Goal: Task Accomplishment & Management: Manage account settings

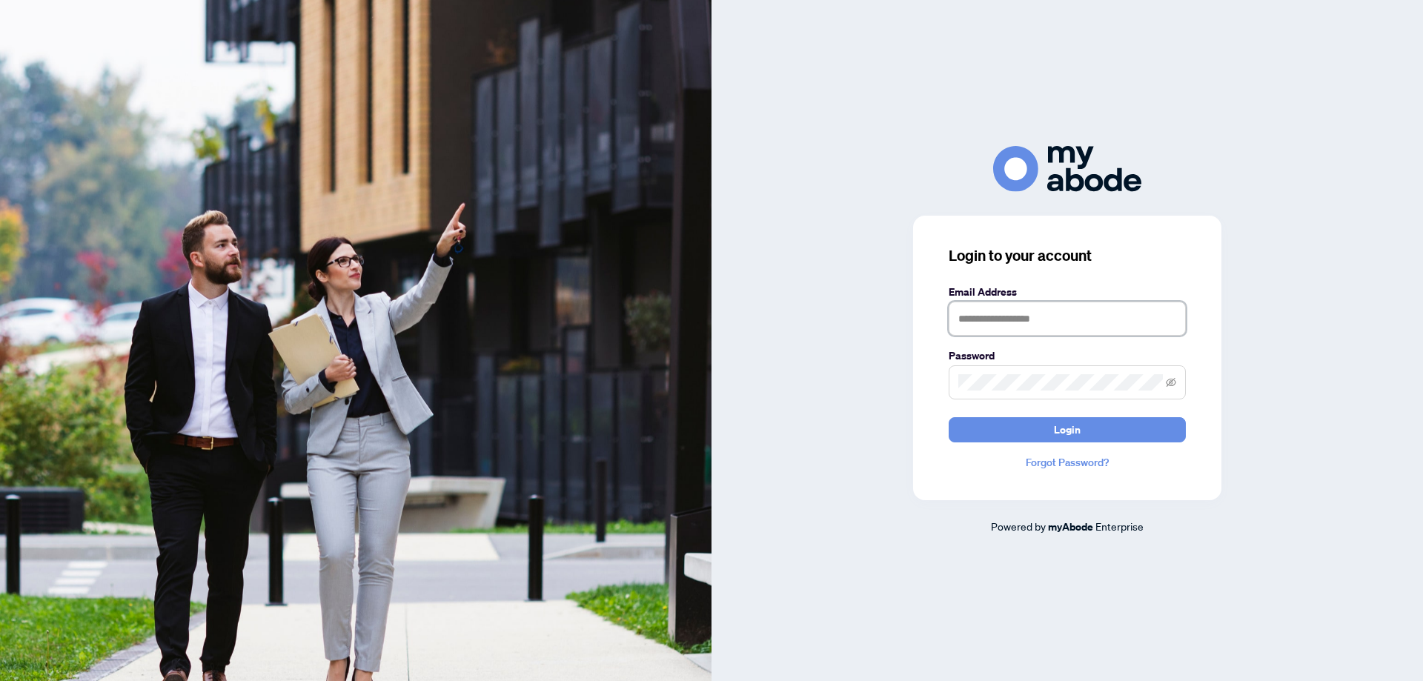
click at [1070, 325] on input "text" at bounding box center [1067, 319] width 237 height 34
paste input "**********"
type input "**********"
click at [1000, 427] on button "Login" at bounding box center [1067, 429] width 237 height 25
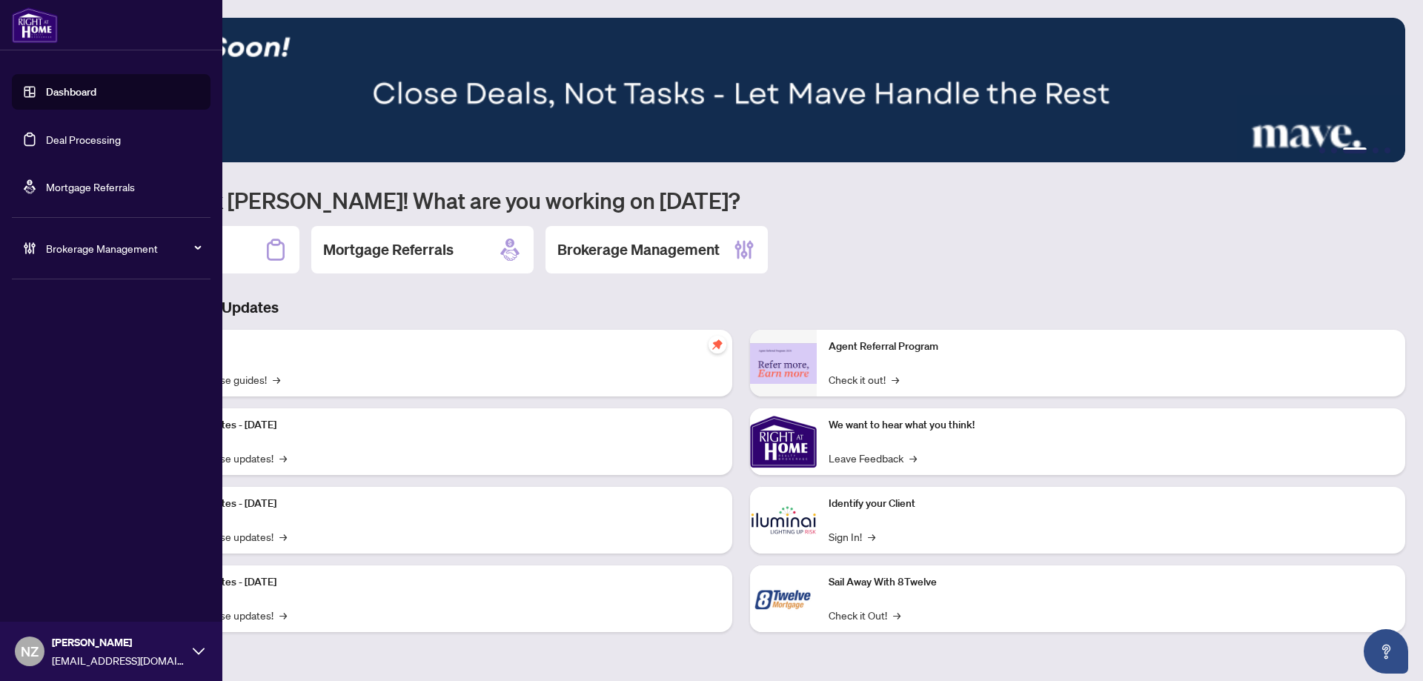
drag, startPoint x: 77, startPoint y: 248, endPoint x: 73, endPoint y: 278, distance: 30.6
click at [76, 248] on span "Brokerage Management" at bounding box center [123, 248] width 154 height 16
click at [65, 357] on link "Manage Agents" at bounding box center [67, 354] width 73 height 13
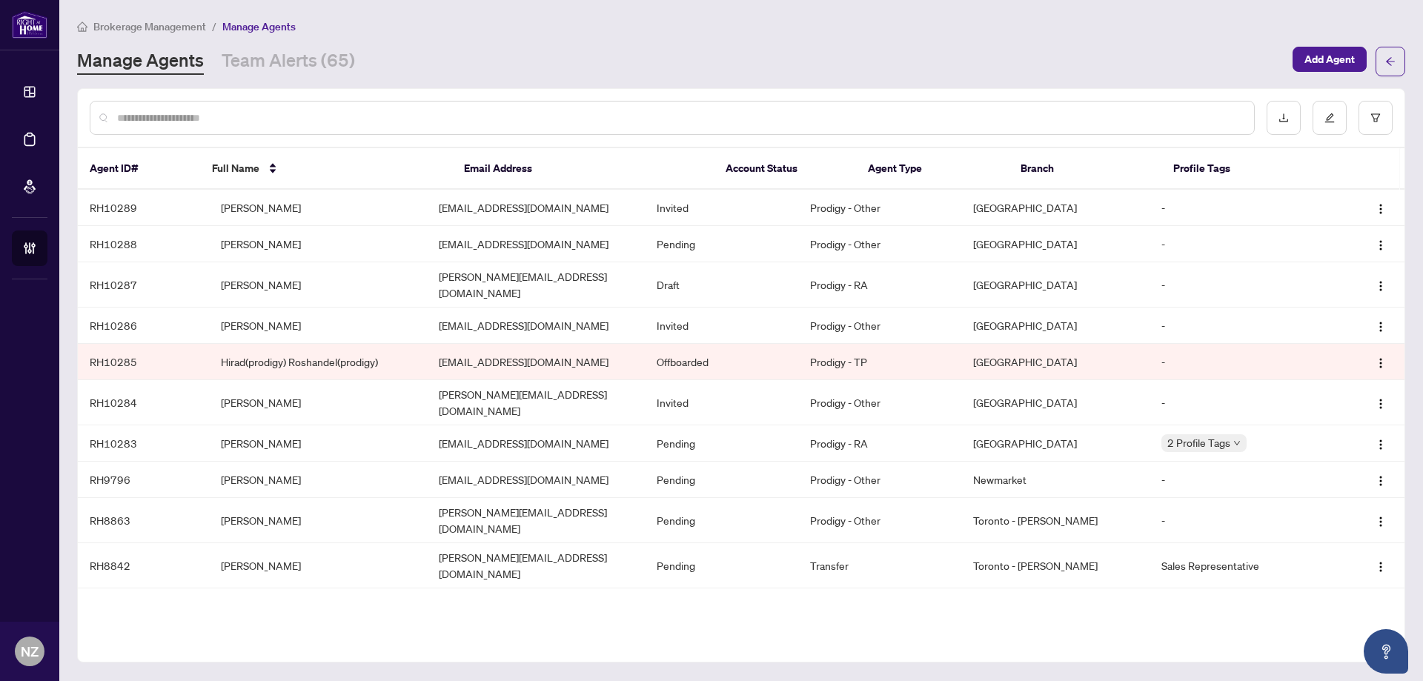
click at [219, 113] on input "text" at bounding box center [679, 118] width 1125 height 16
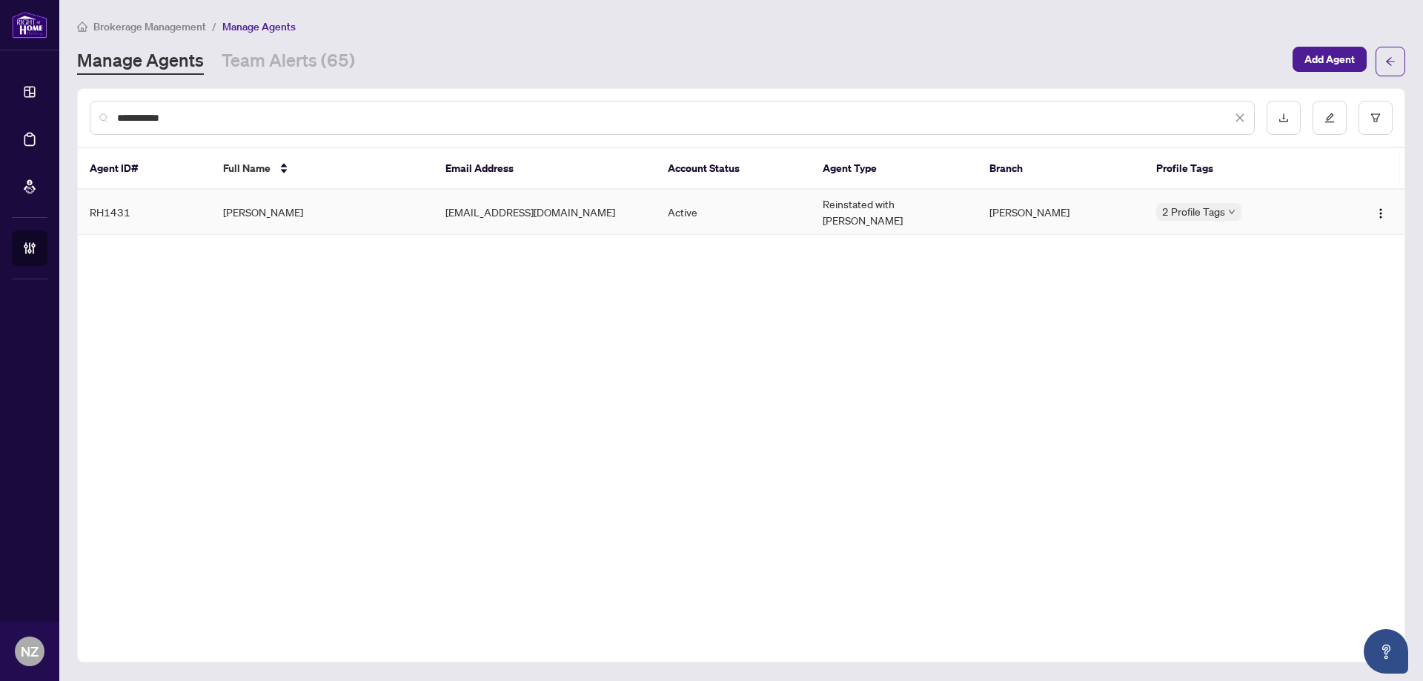
type input "**********"
click at [251, 208] on td "[PERSON_NAME]" at bounding box center [322, 212] width 222 height 45
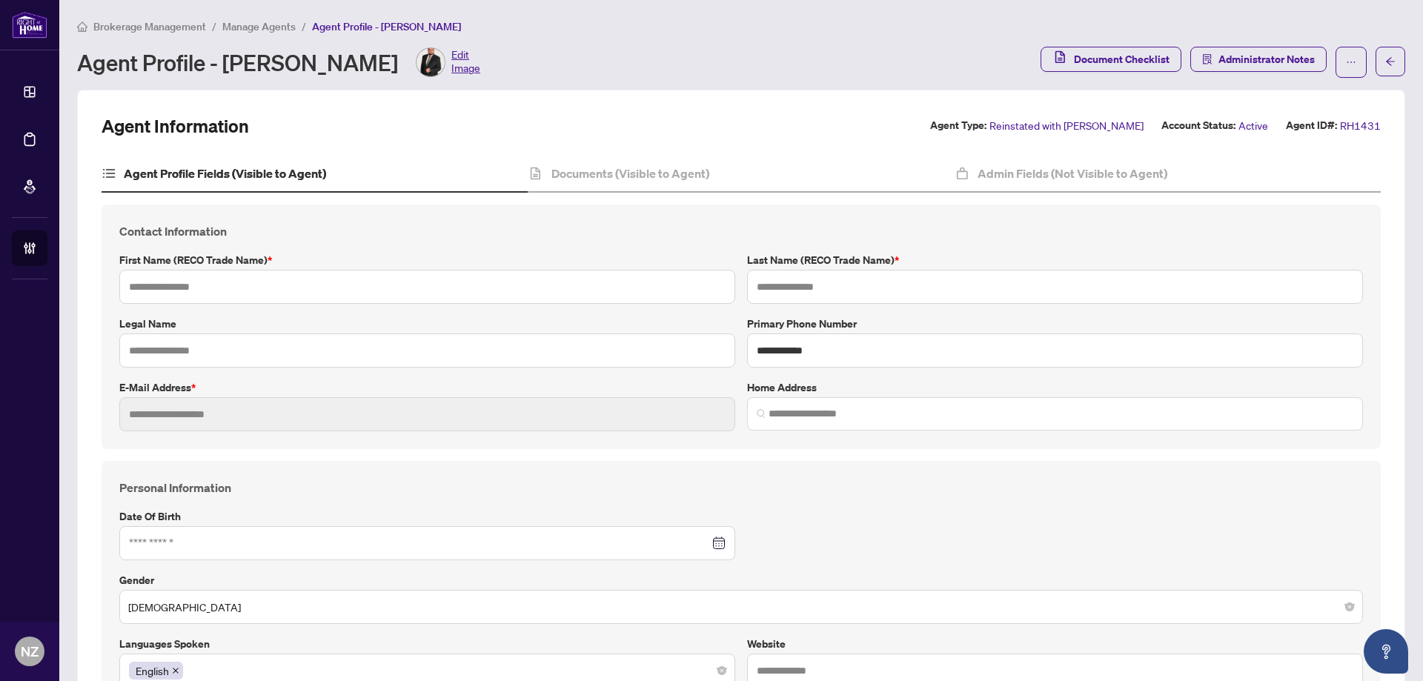
type input "*****"
type input "**********"
type input "*********"
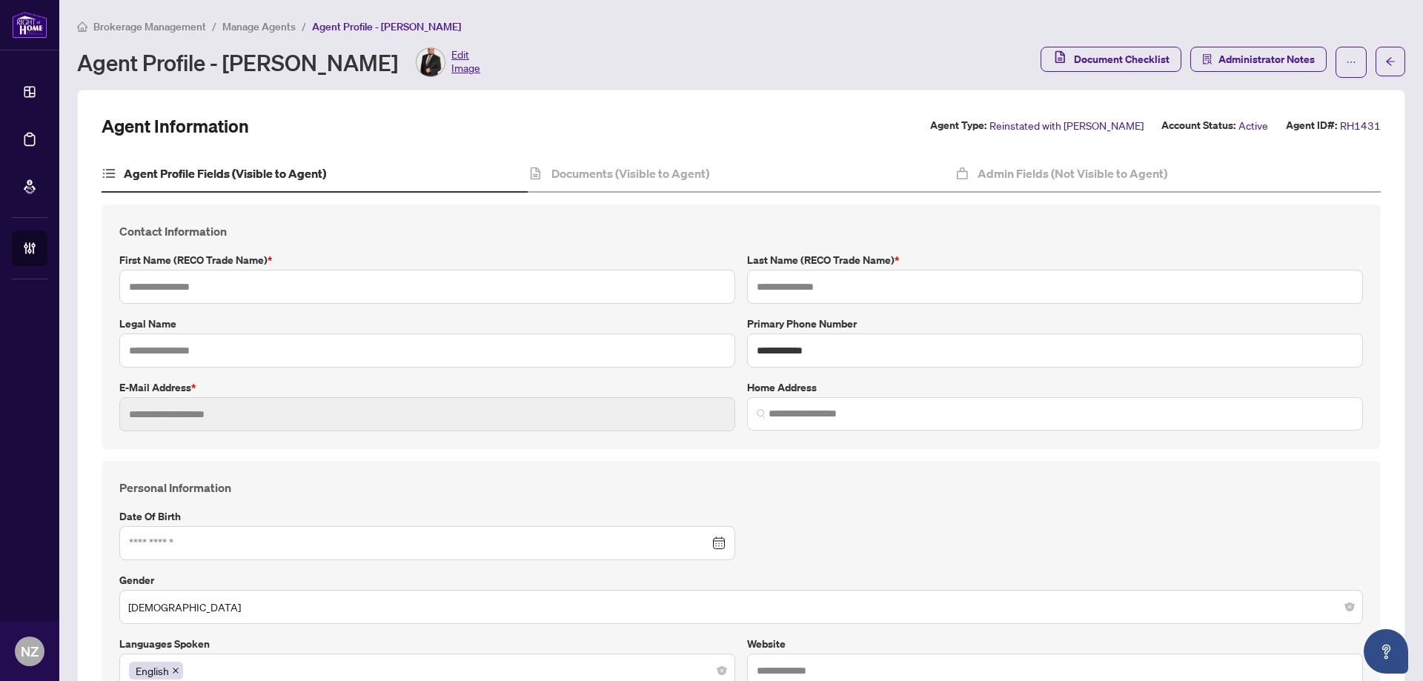
type input "****"
type input "*******"
type input "**********"
type input "*******"
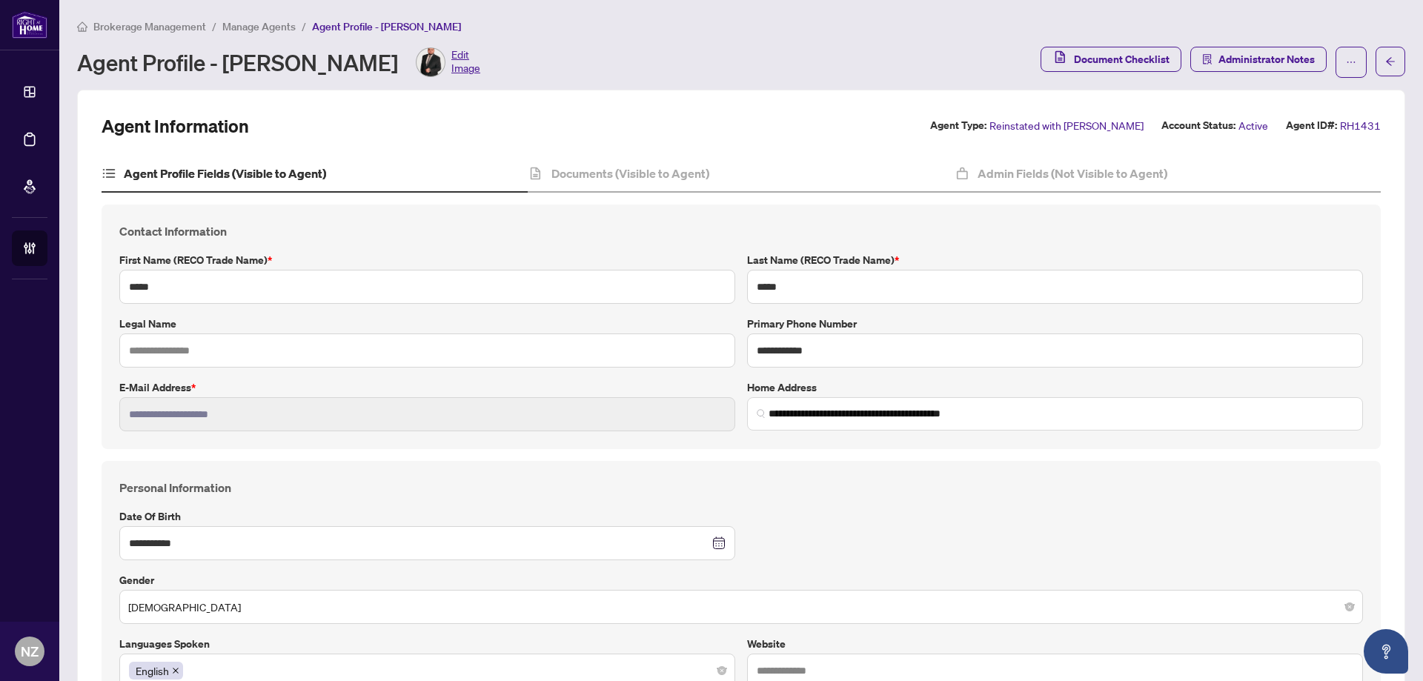
type input "**********"
click at [593, 182] on div "Documents (Visible to Agent)" at bounding box center [741, 174] width 426 height 37
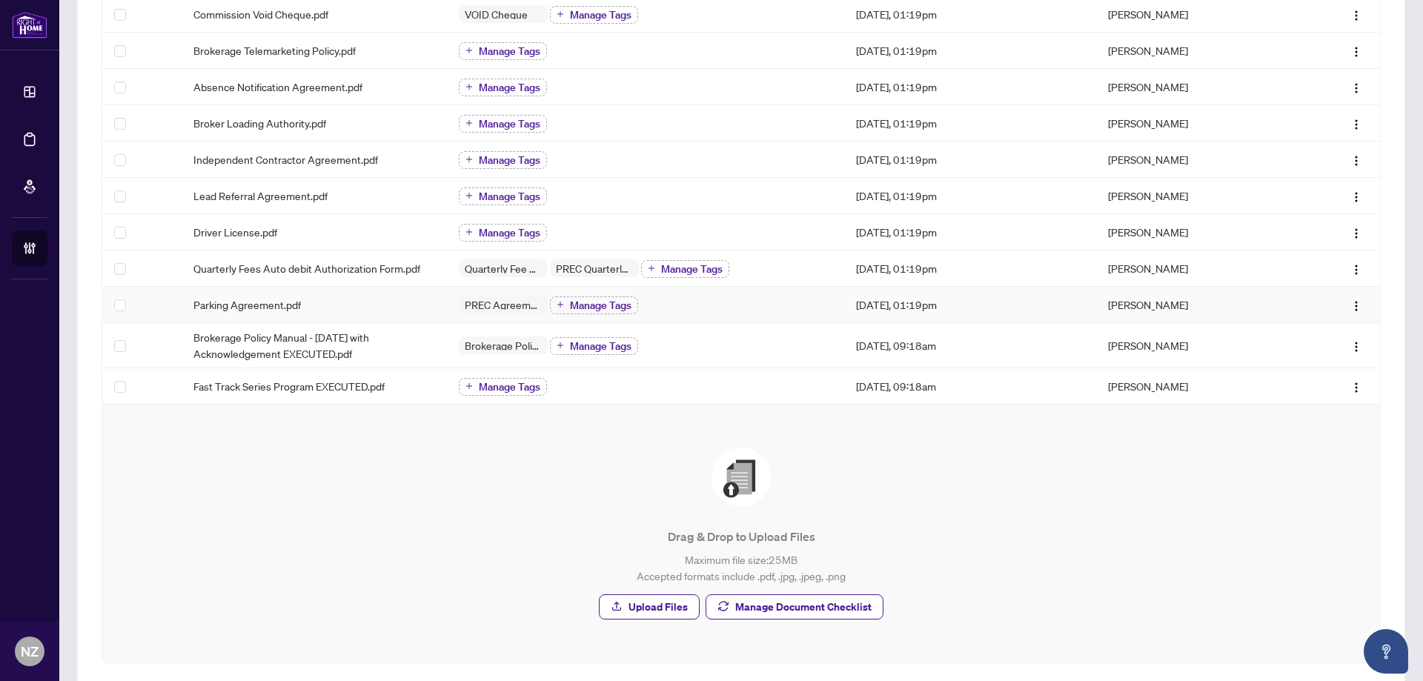
scroll to position [355, 0]
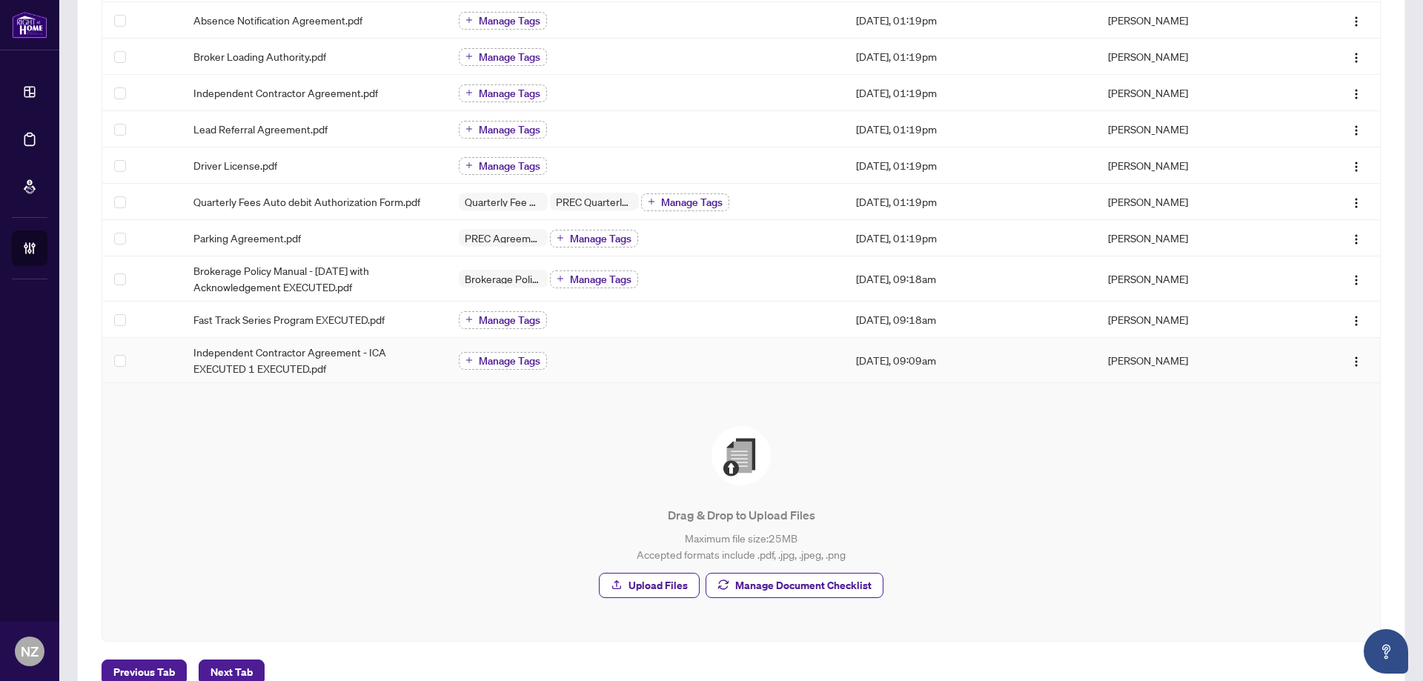
click at [488, 364] on span "Manage Tags" at bounding box center [510, 361] width 62 height 10
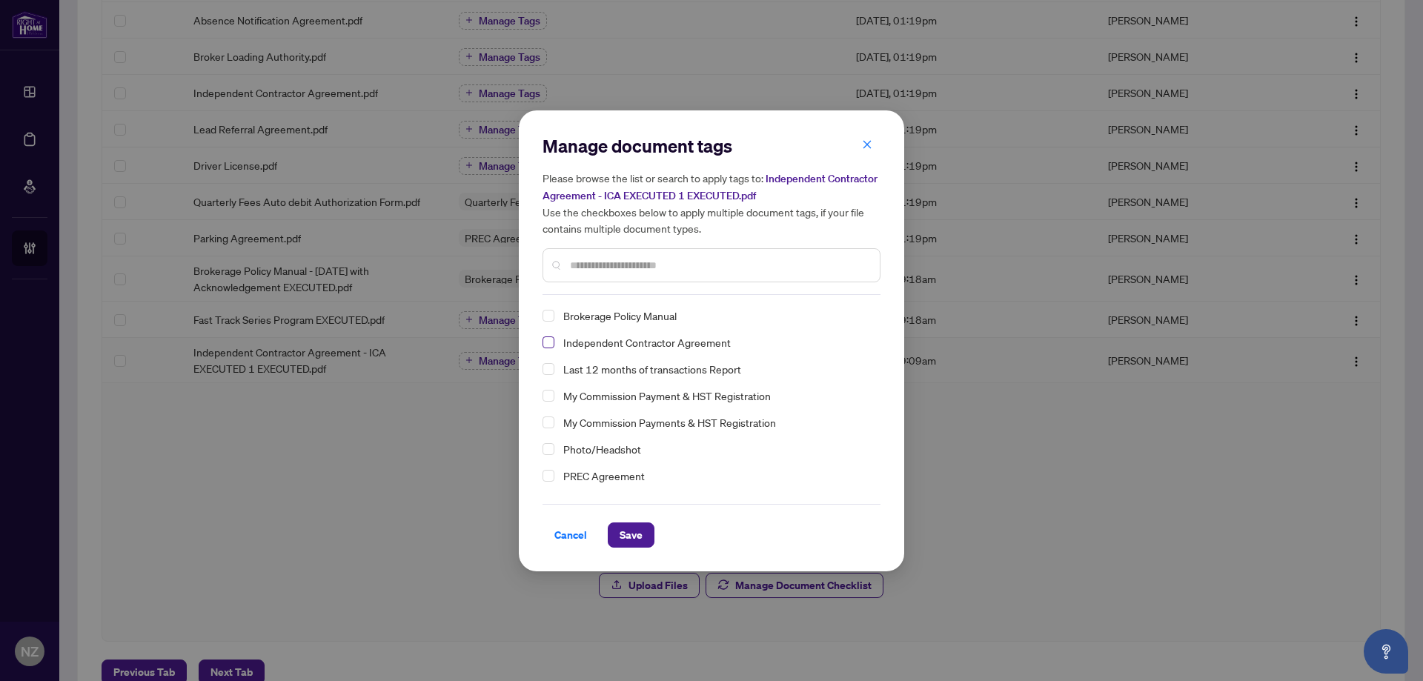
click at [548, 347] on span "Select Independent Contractor Agreement" at bounding box center [549, 343] width 12 height 12
click at [632, 531] on span "Save" at bounding box center [631, 535] width 23 height 24
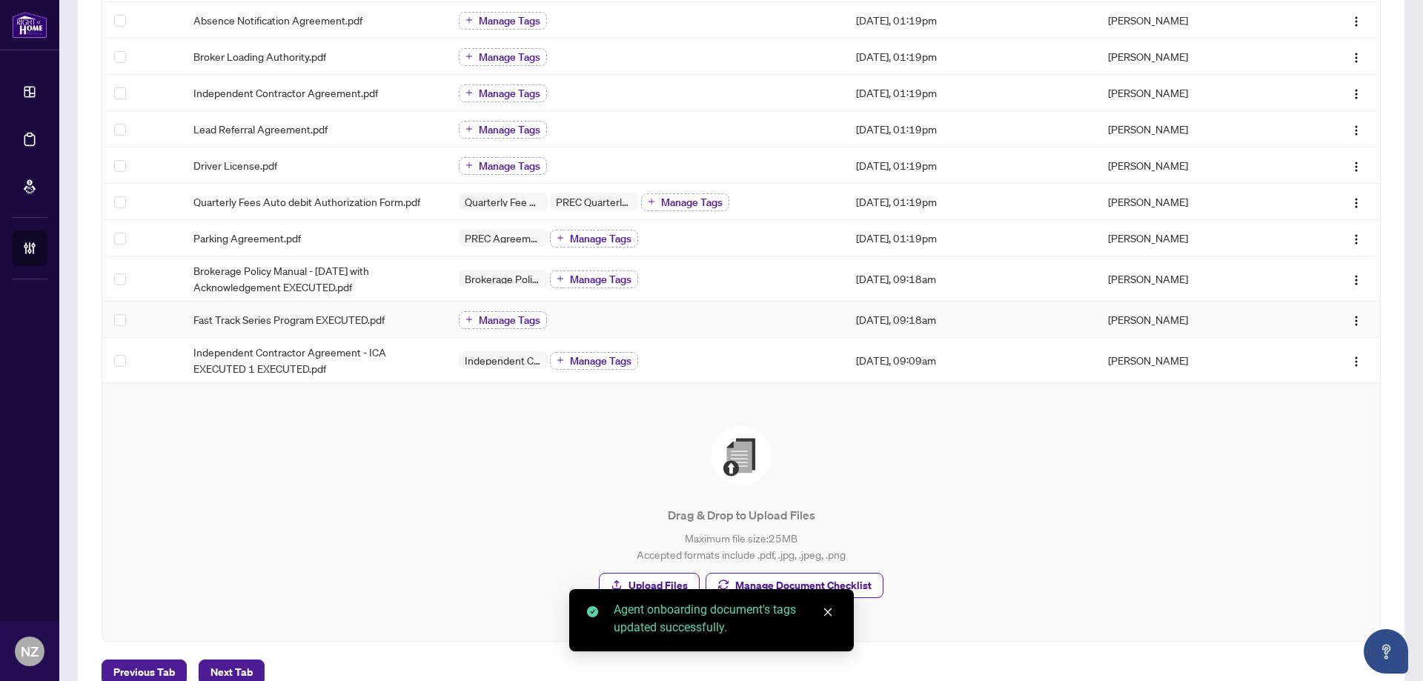
click at [492, 321] on span "Manage Tags" at bounding box center [510, 320] width 62 height 10
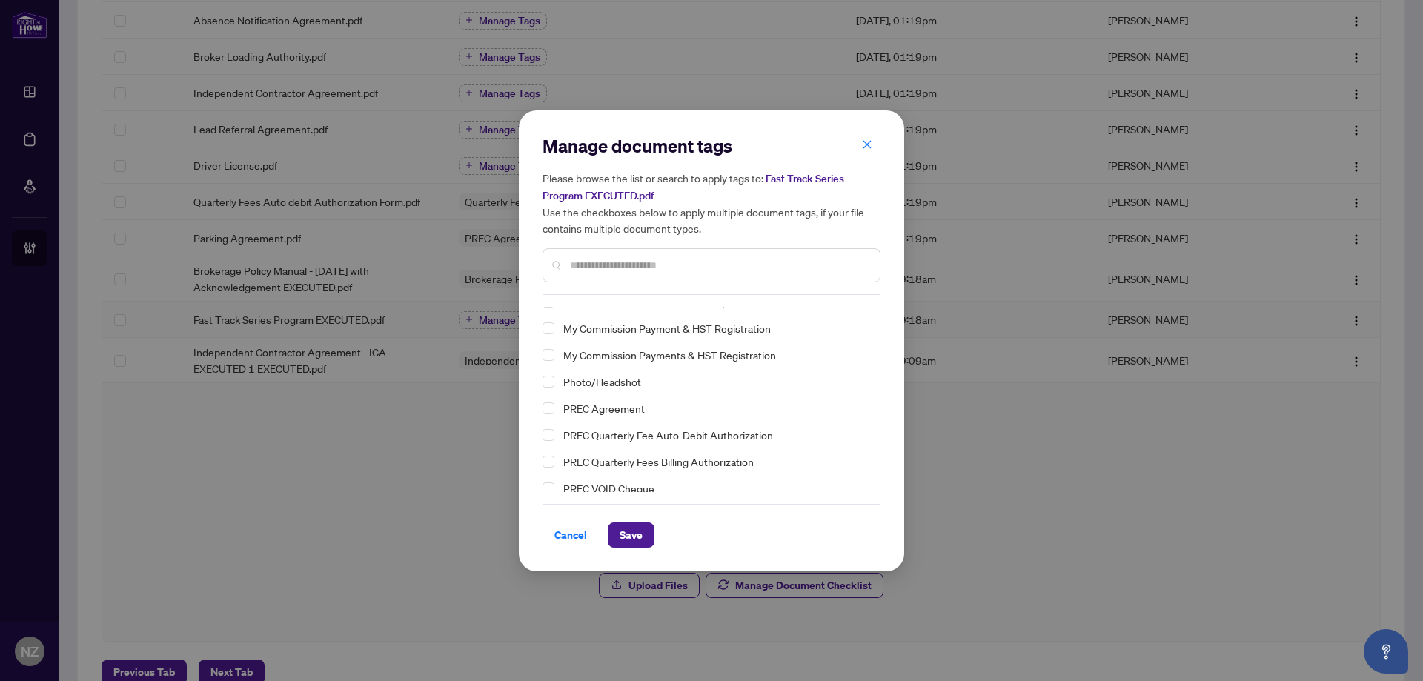
scroll to position [129, 0]
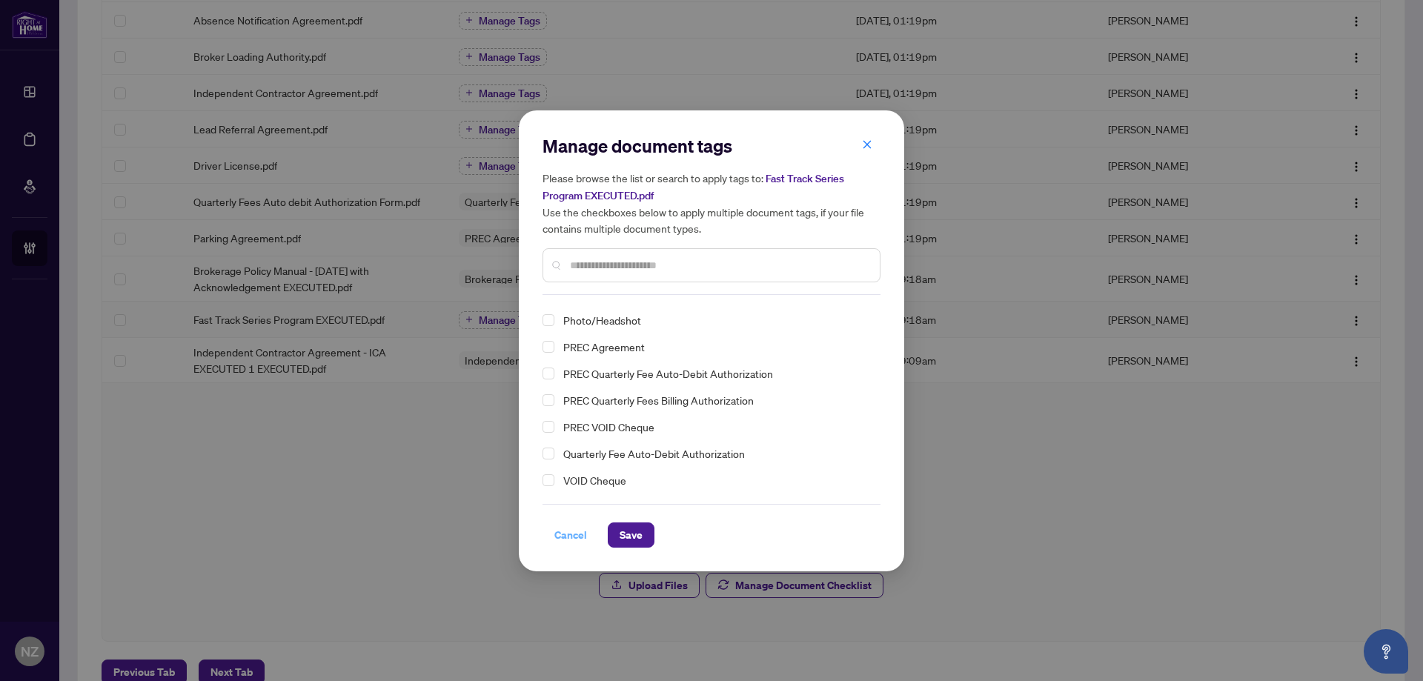
click at [563, 538] on span "Cancel" at bounding box center [571, 535] width 33 height 24
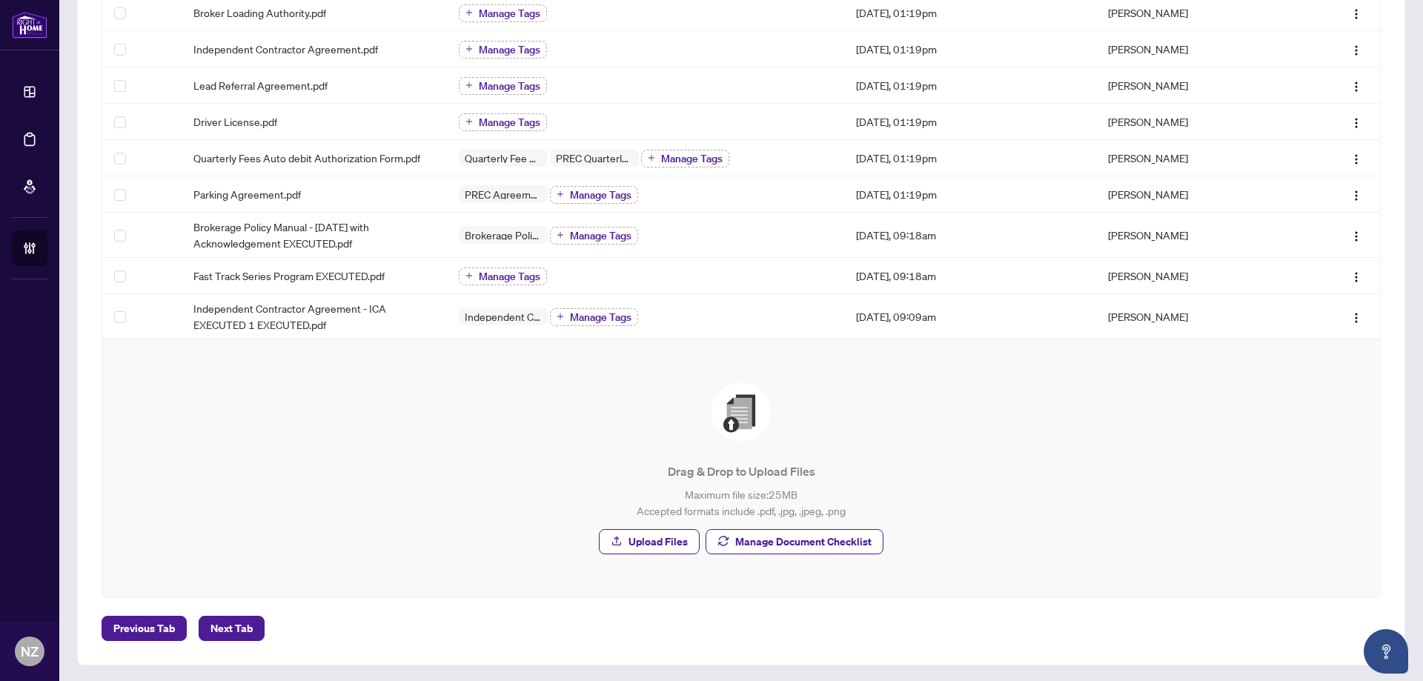
scroll to position [400, 0]
click at [811, 543] on span "Manage Document Checklist" at bounding box center [803, 541] width 136 height 24
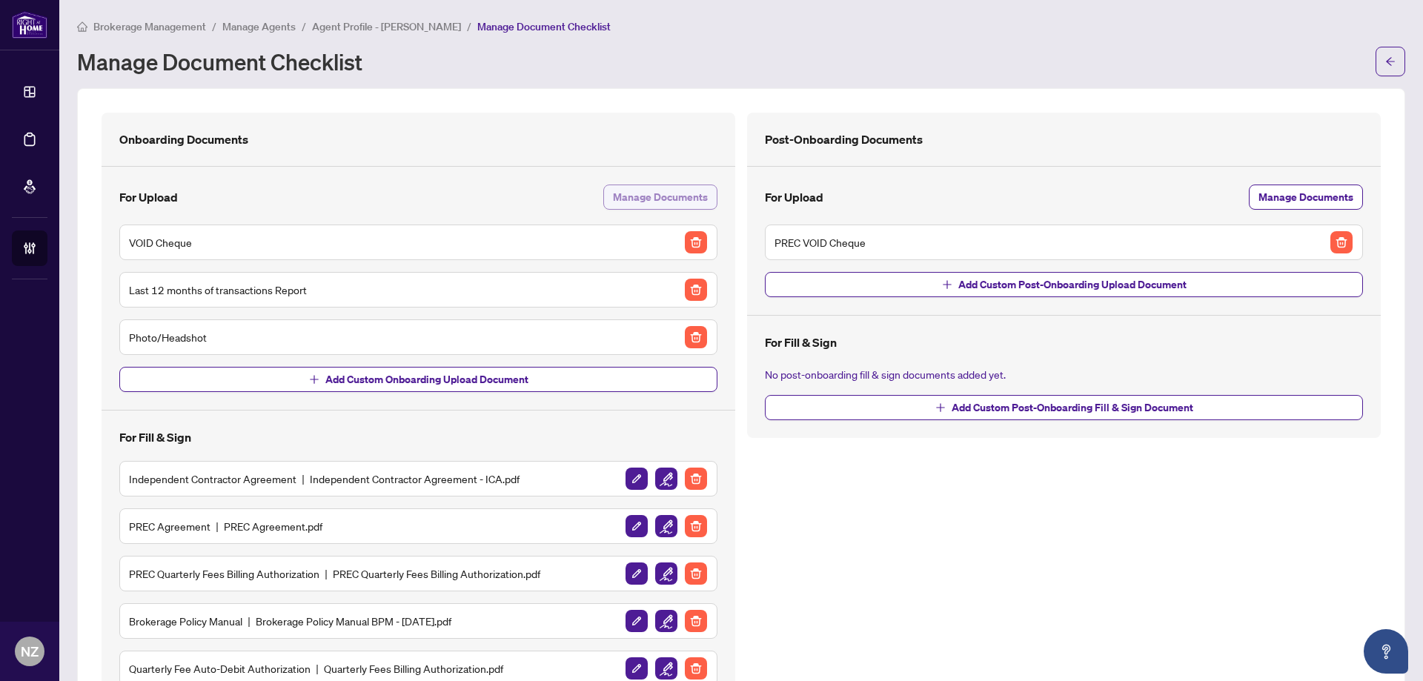
click at [656, 199] on span "Manage Documents" at bounding box center [660, 197] width 95 height 24
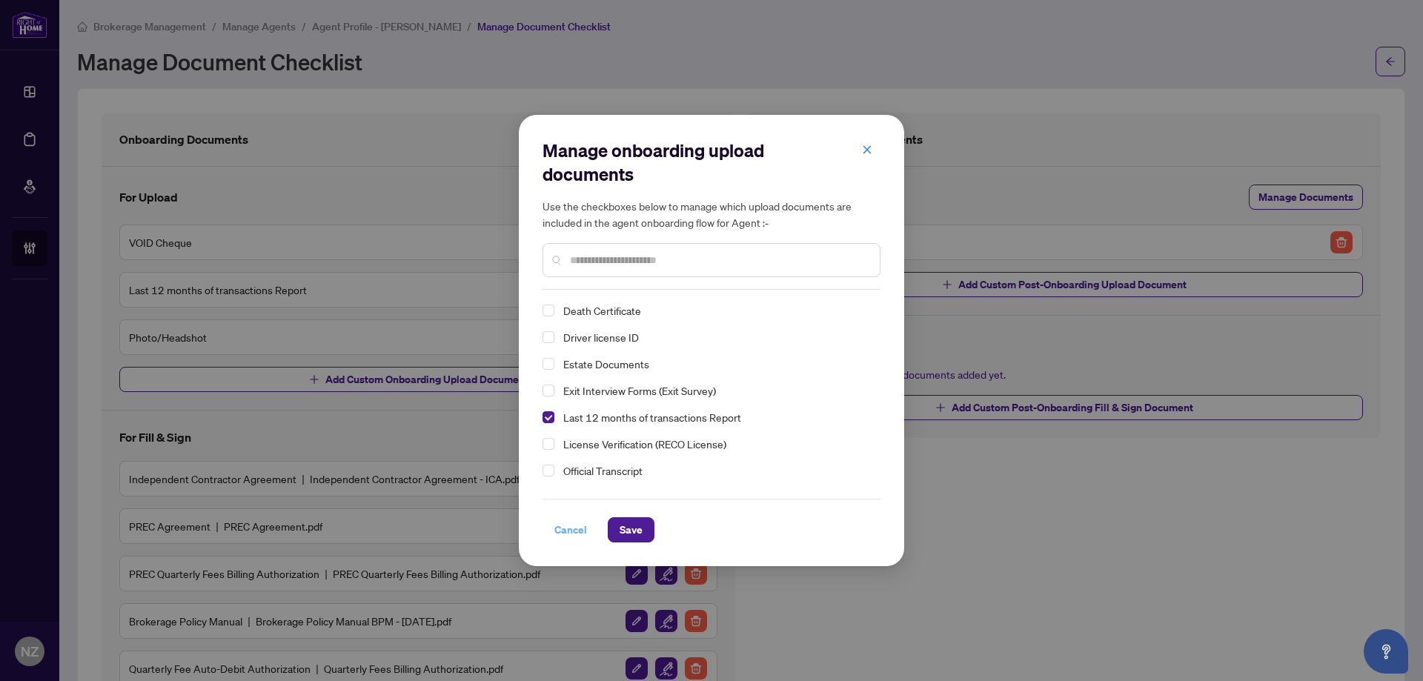
drag, startPoint x: 579, startPoint y: 535, endPoint x: 534, endPoint y: 455, distance: 92.0
click at [578, 535] on span "Cancel" at bounding box center [571, 530] width 33 height 24
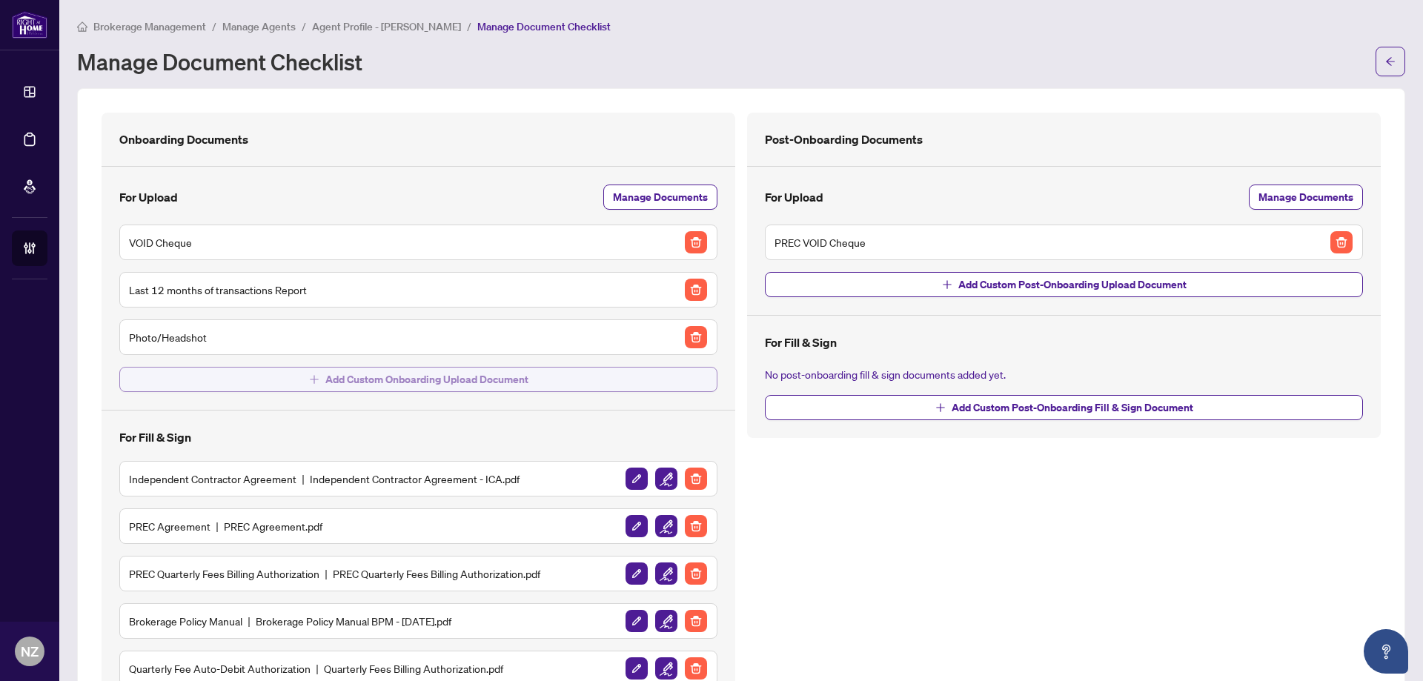
click at [451, 383] on span "Add Custom Onboarding Upload Document" at bounding box center [426, 380] width 203 height 24
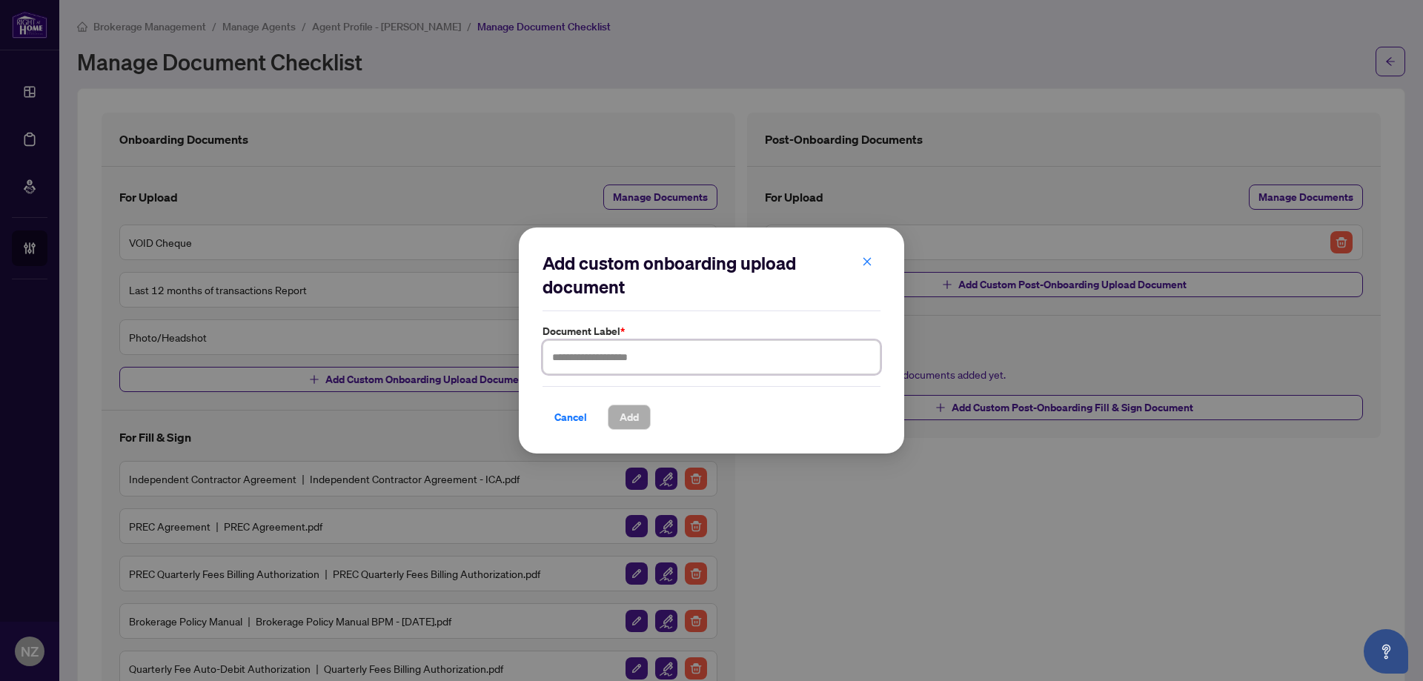
click at [600, 364] on input "text" at bounding box center [712, 357] width 338 height 34
type input "**********"
click at [632, 420] on span "Add" at bounding box center [629, 418] width 19 height 24
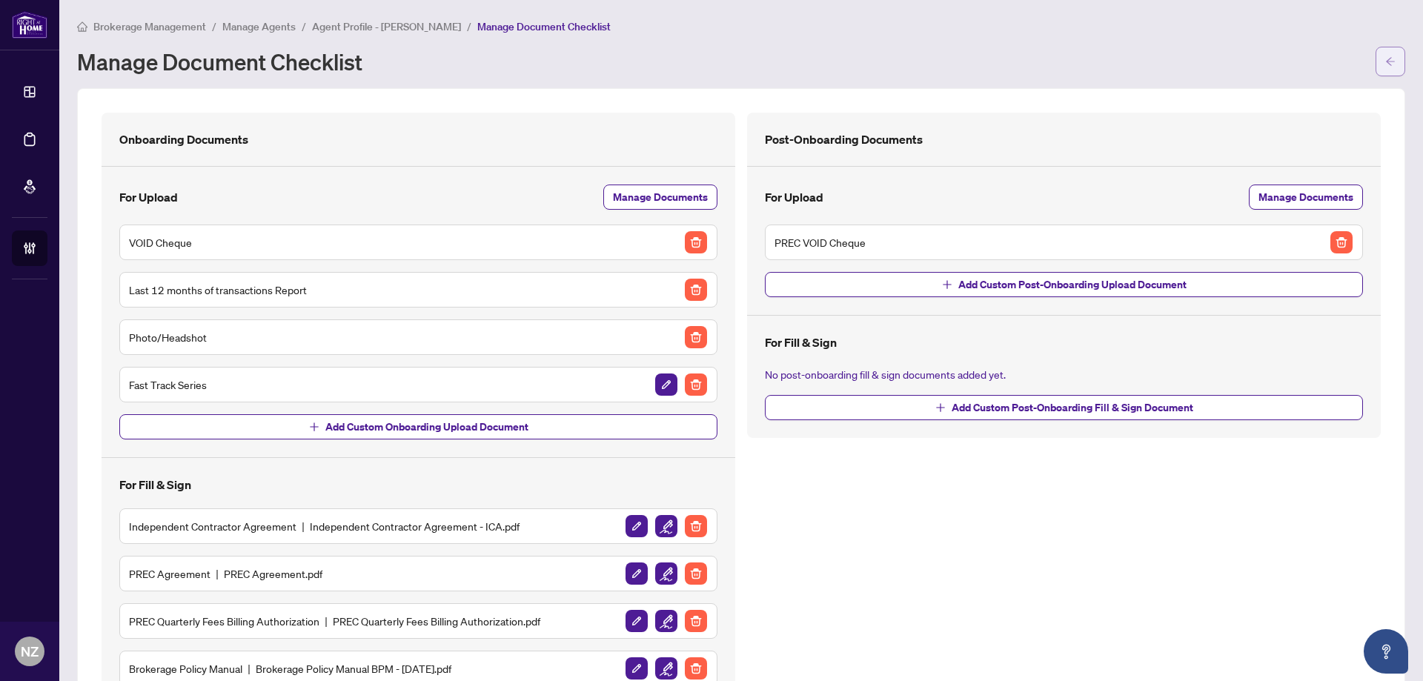
click at [1376, 62] on button "button" at bounding box center [1391, 62] width 30 height 30
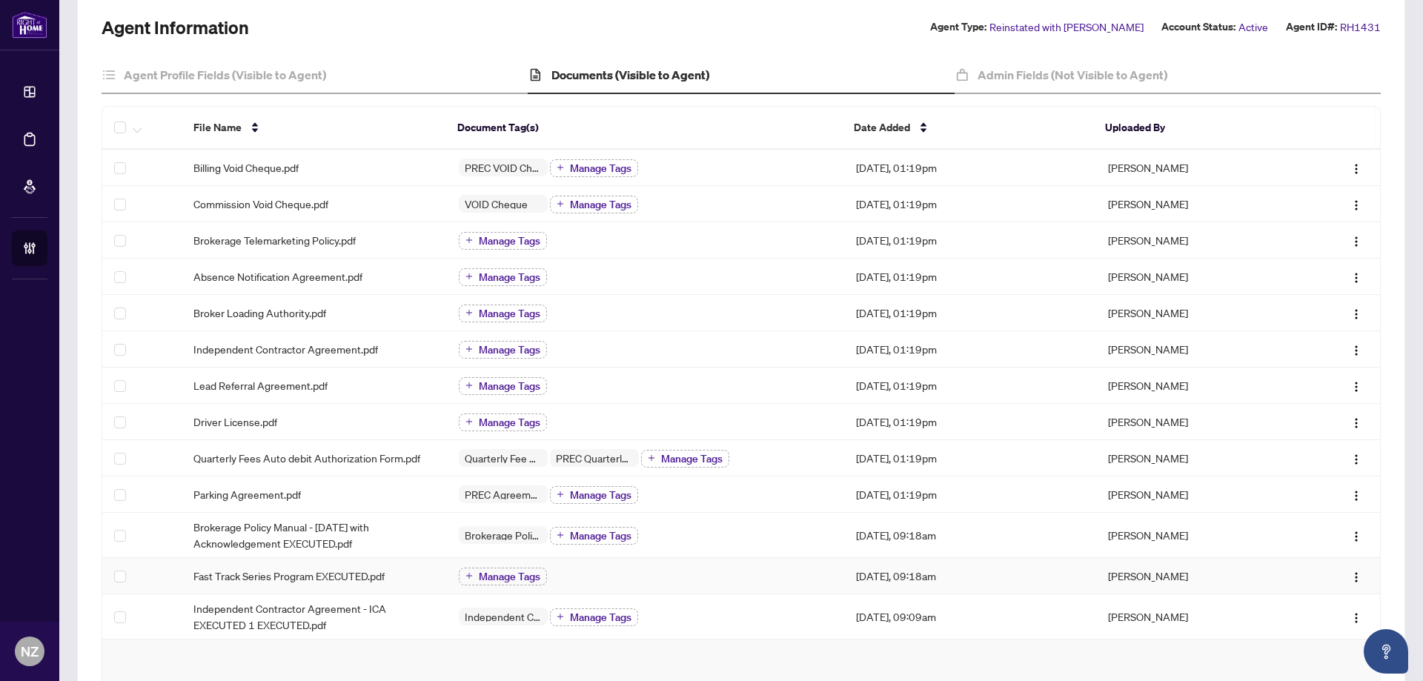
scroll to position [371, 0]
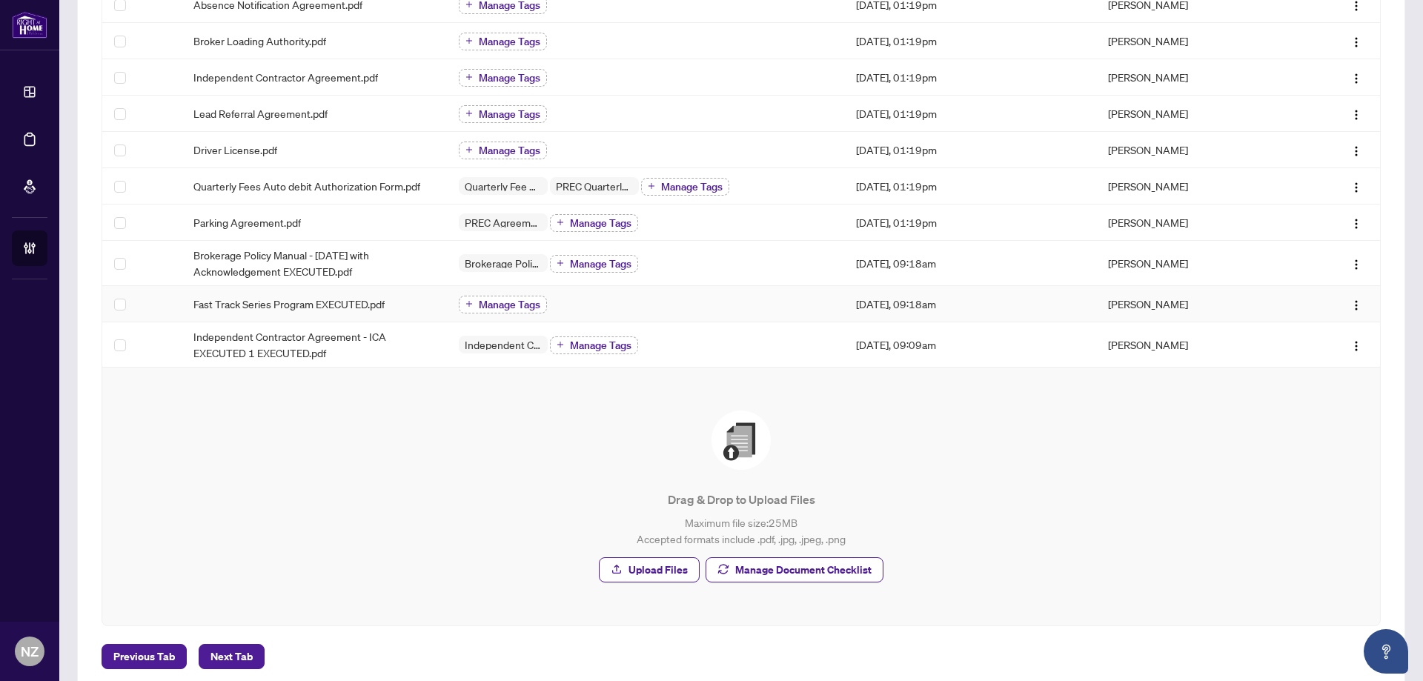
click at [490, 303] on span "Manage Tags" at bounding box center [510, 305] width 62 height 10
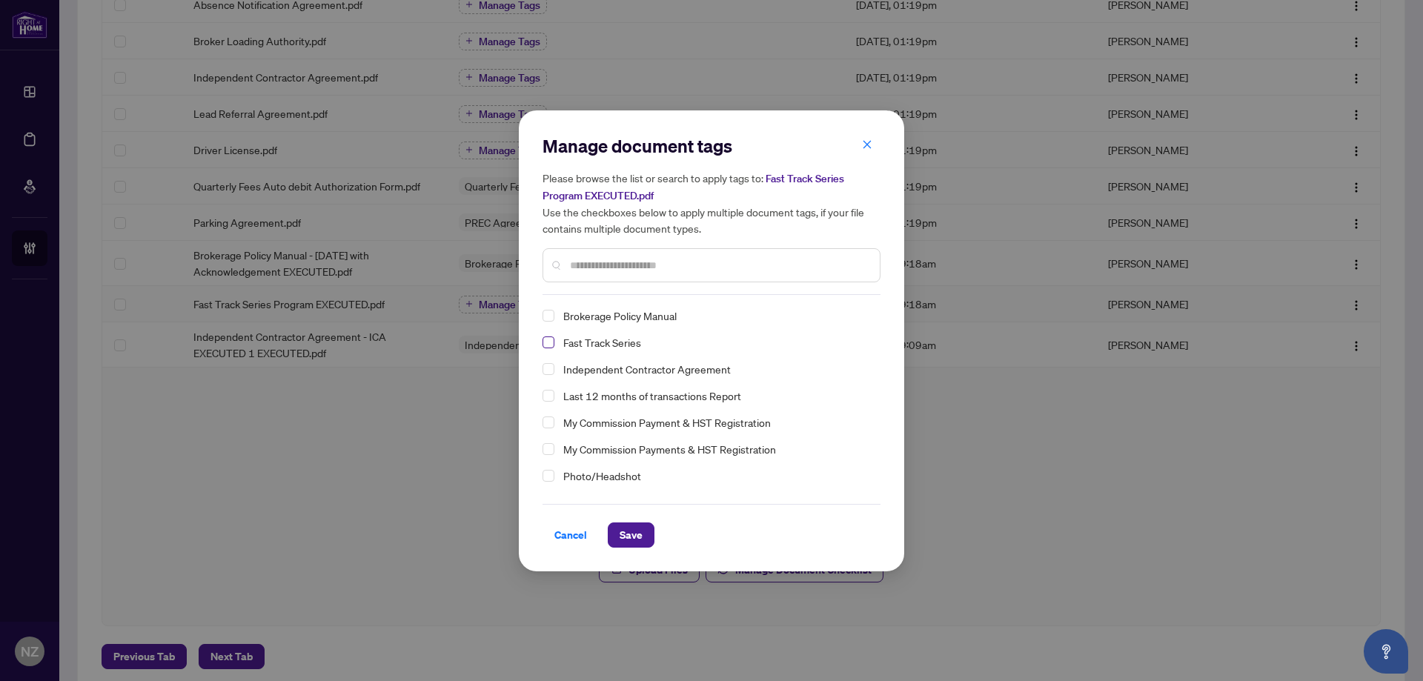
click at [546, 342] on span "Select Fast Track Series" at bounding box center [549, 343] width 12 height 12
click at [618, 519] on div "Cancel Save" at bounding box center [712, 526] width 338 height 44
click at [621, 534] on span "Save" at bounding box center [631, 535] width 23 height 24
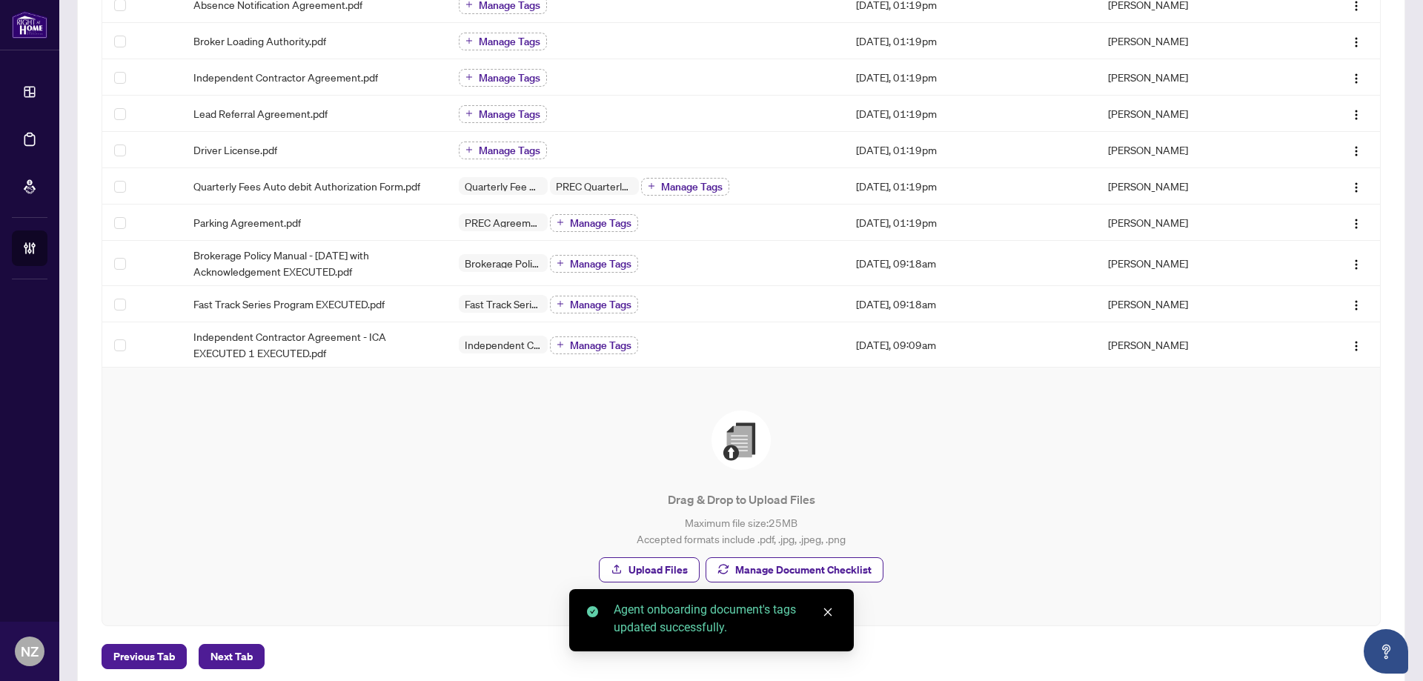
click at [438, 506] on p "Drag & Drop to Upload Files" at bounding box center [741, 500] width 1219 height 18
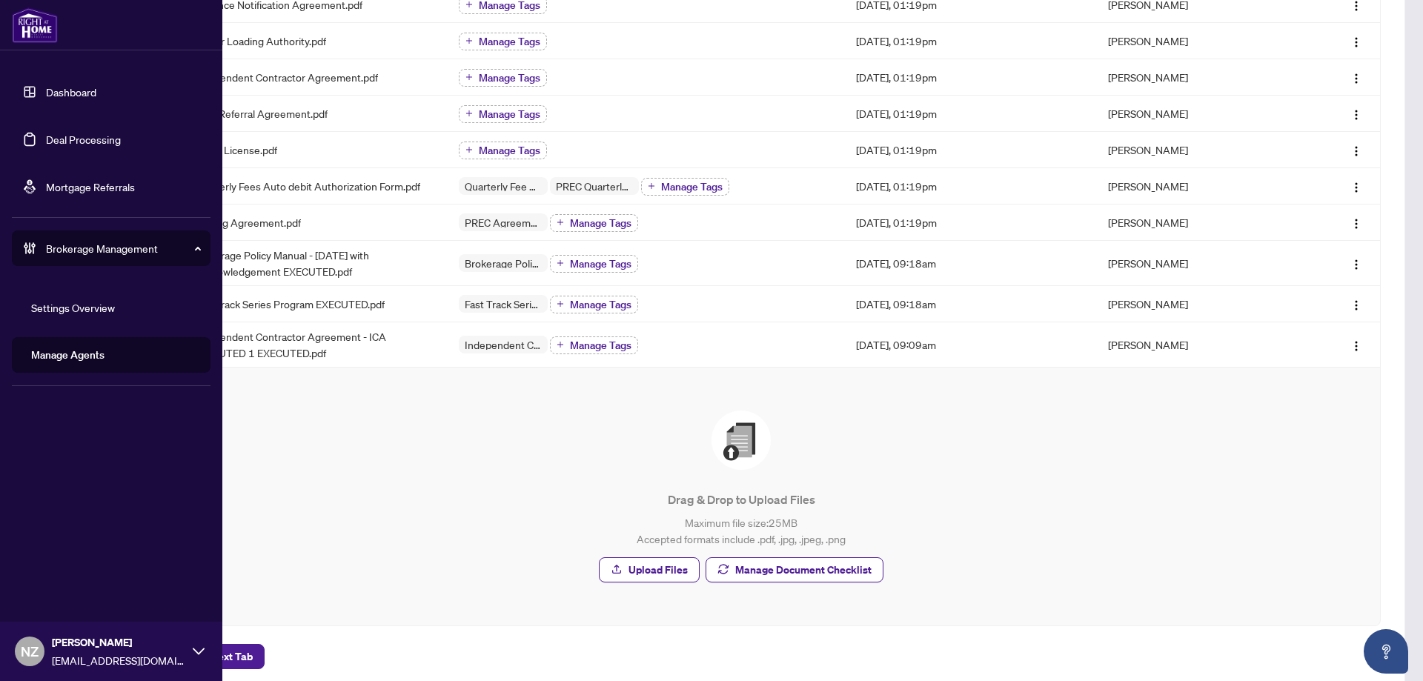
click at [50, 249] on span "Brokerage Management" at bounding box center [123, 248] width 154 height 16
drag, startPoint x: 92, startPoint y: 220, endPoint x: 92, endPoint y: 247, distance: 26.7
click at [92, 236] on li "Brokerage Management Settings Overview Manage Agents" at bounding box center [111, 248] width 199 height 59
click at [92, 257] on div "Brokerage Management" at bounding box center [111, 249] width 199 height 36
click at [83, 353] on link "Manage Agents" at bounding box center [67, 354] width 73 height 13
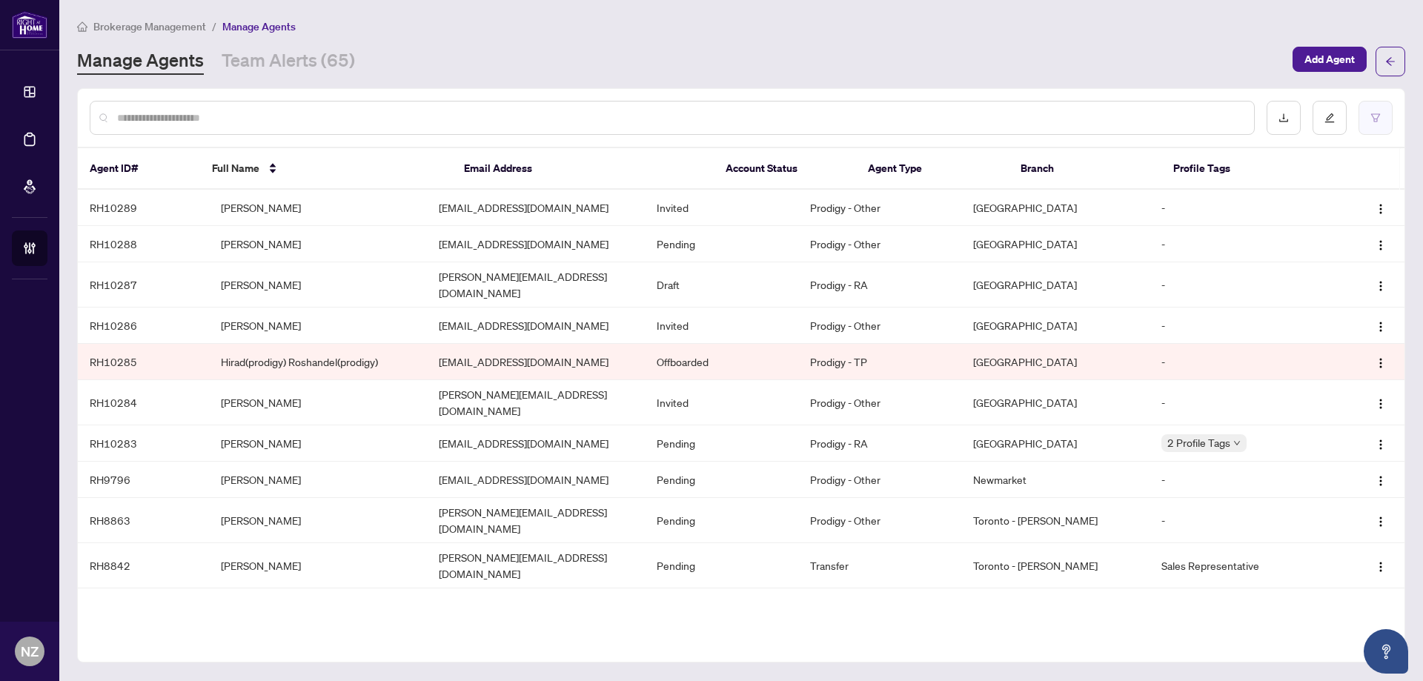
click at [1380, 121] on icon "filter" at bounding box center [1376, 118] width 10 height 10
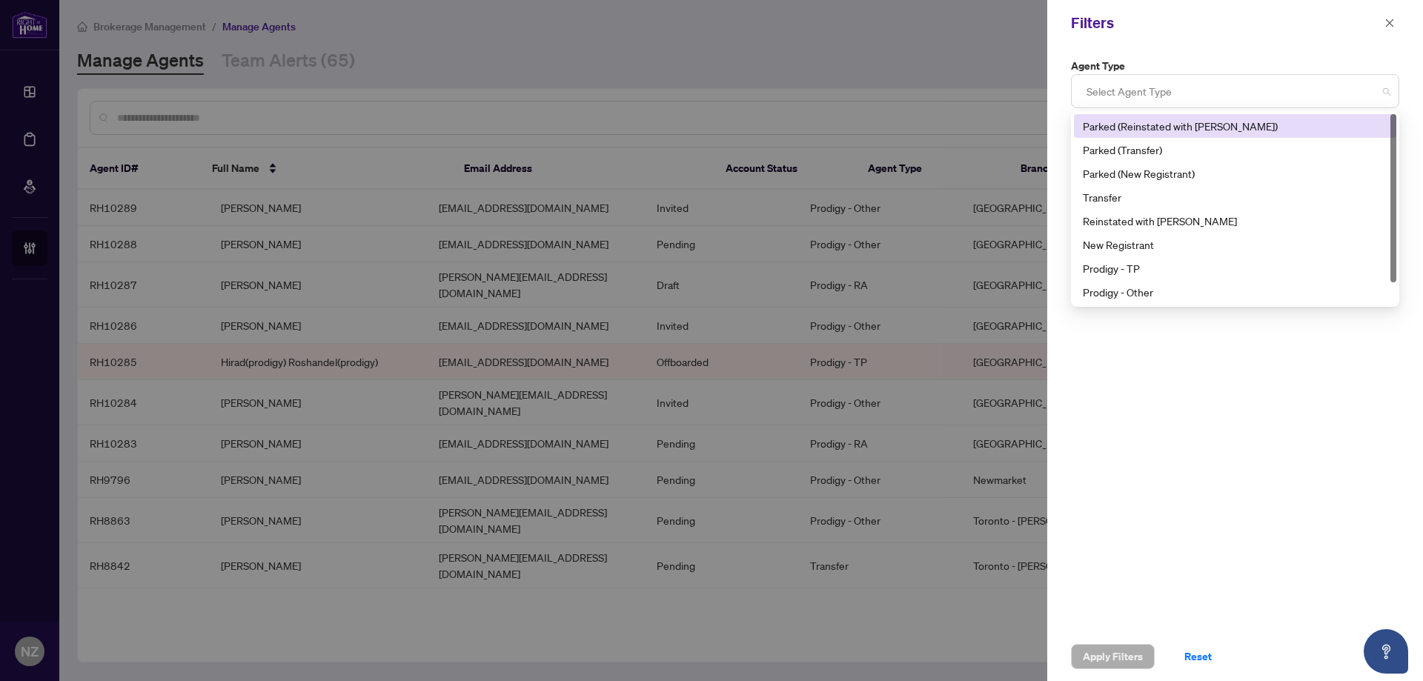
click at [1168, 86] on div at bounding box center [1235, 91] width 309 height 27
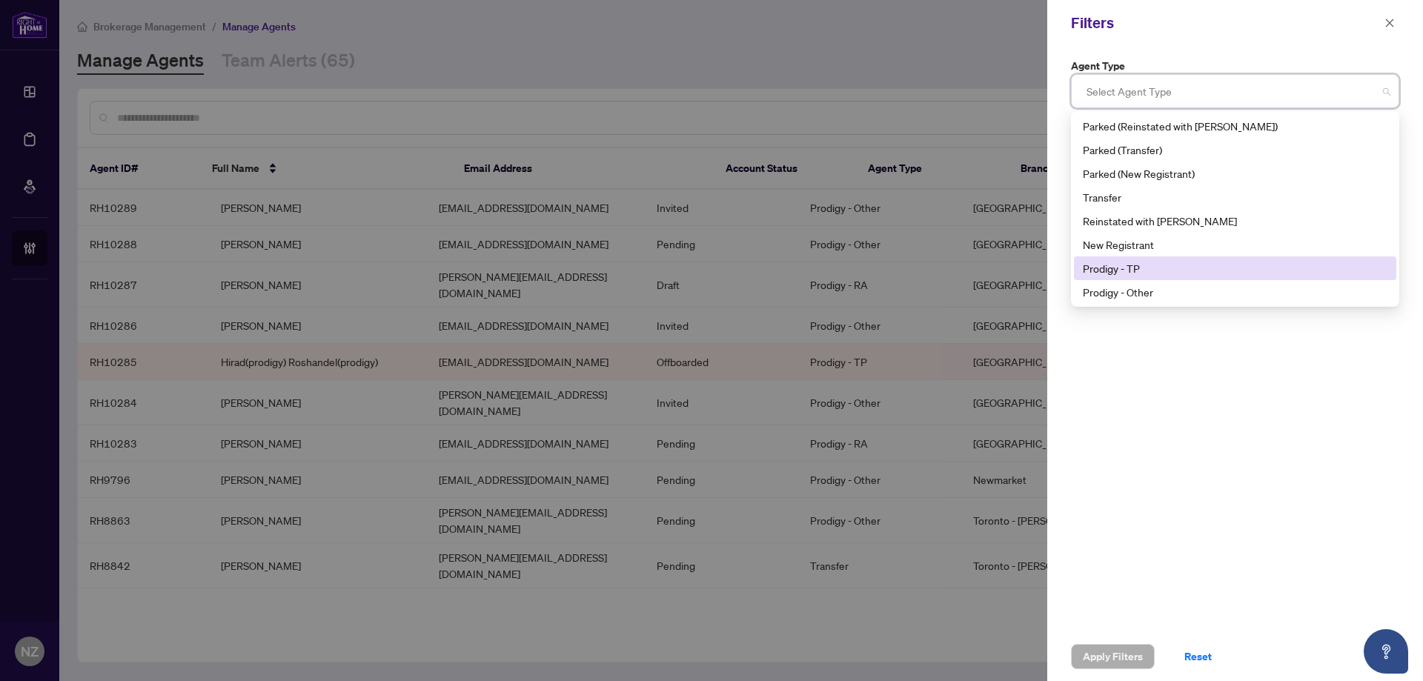
click at [1133, 271] on div "Prodigy - TP" at bounding box center [1235, 268] width 305 height 16
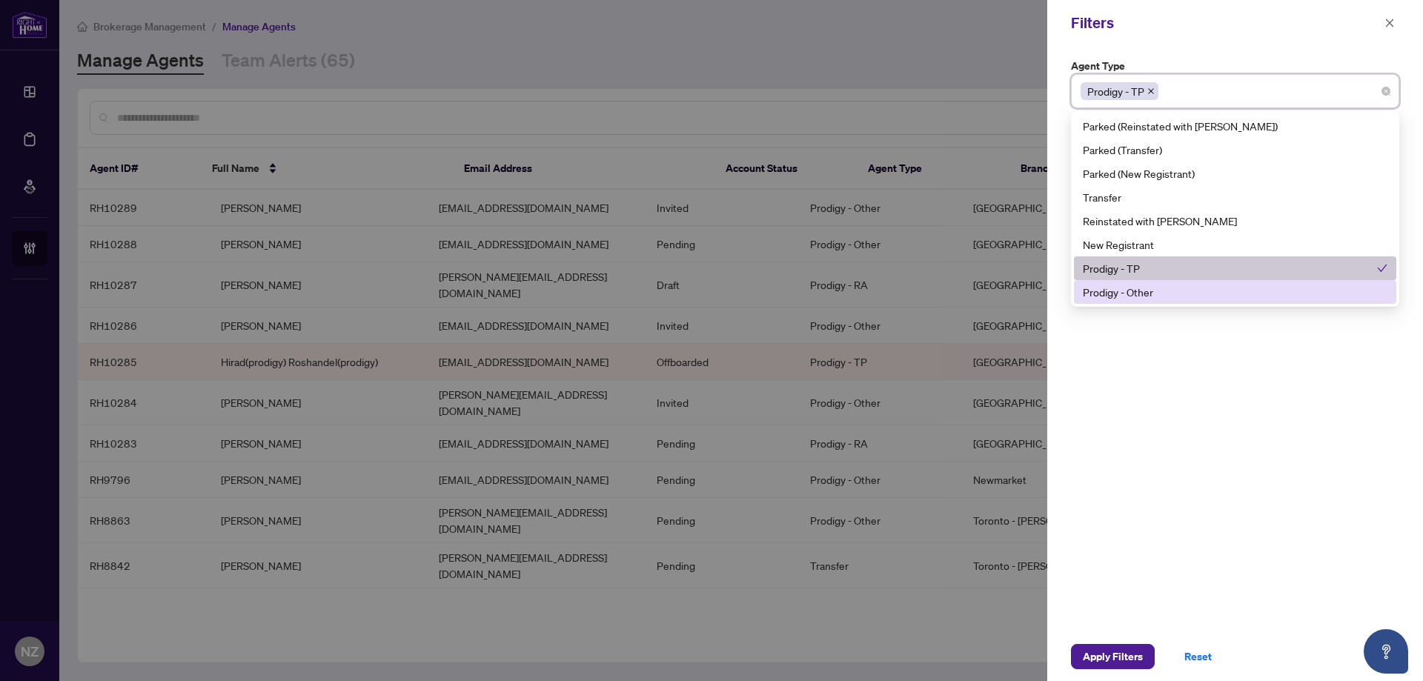
click at [1136, 299] on div "Prodigy - Other" at bounding box center [1235, 292] width 305 height 16
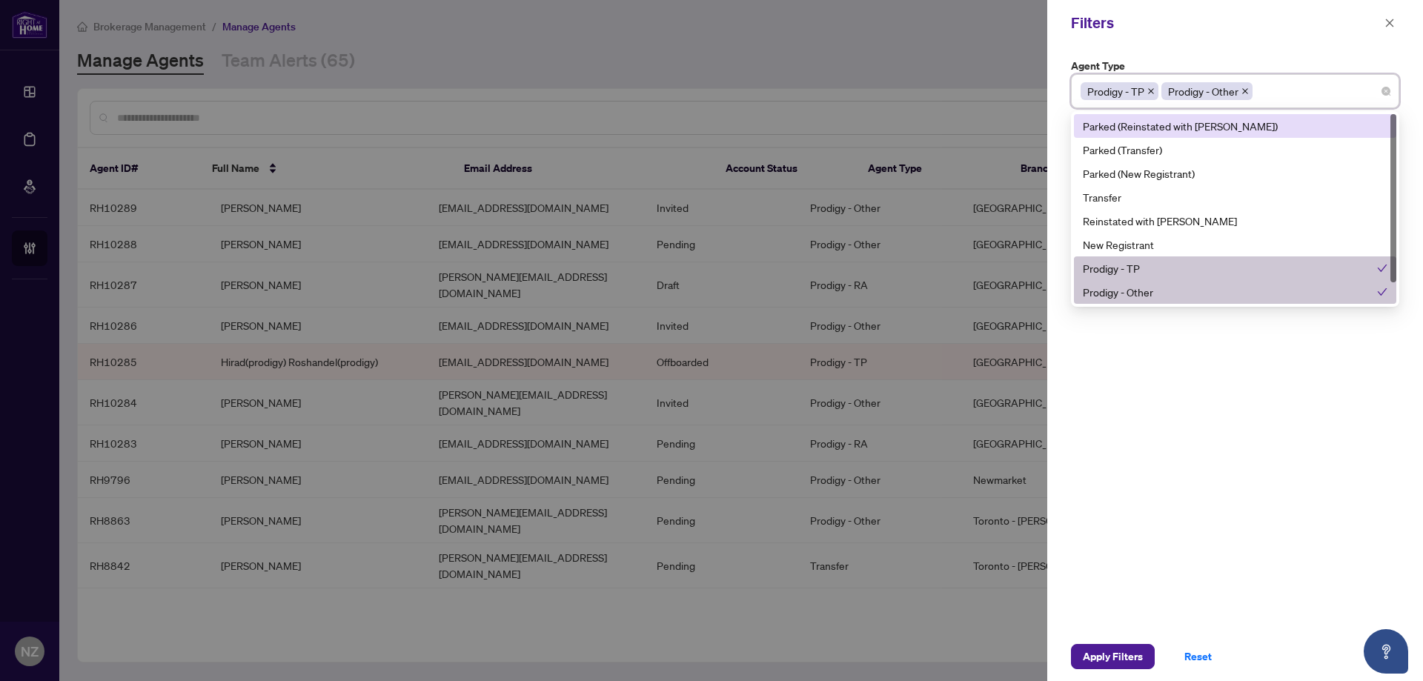
click at [1294, 30] on div "Filters" at bounding box center [1225, 23] width 309 height 22
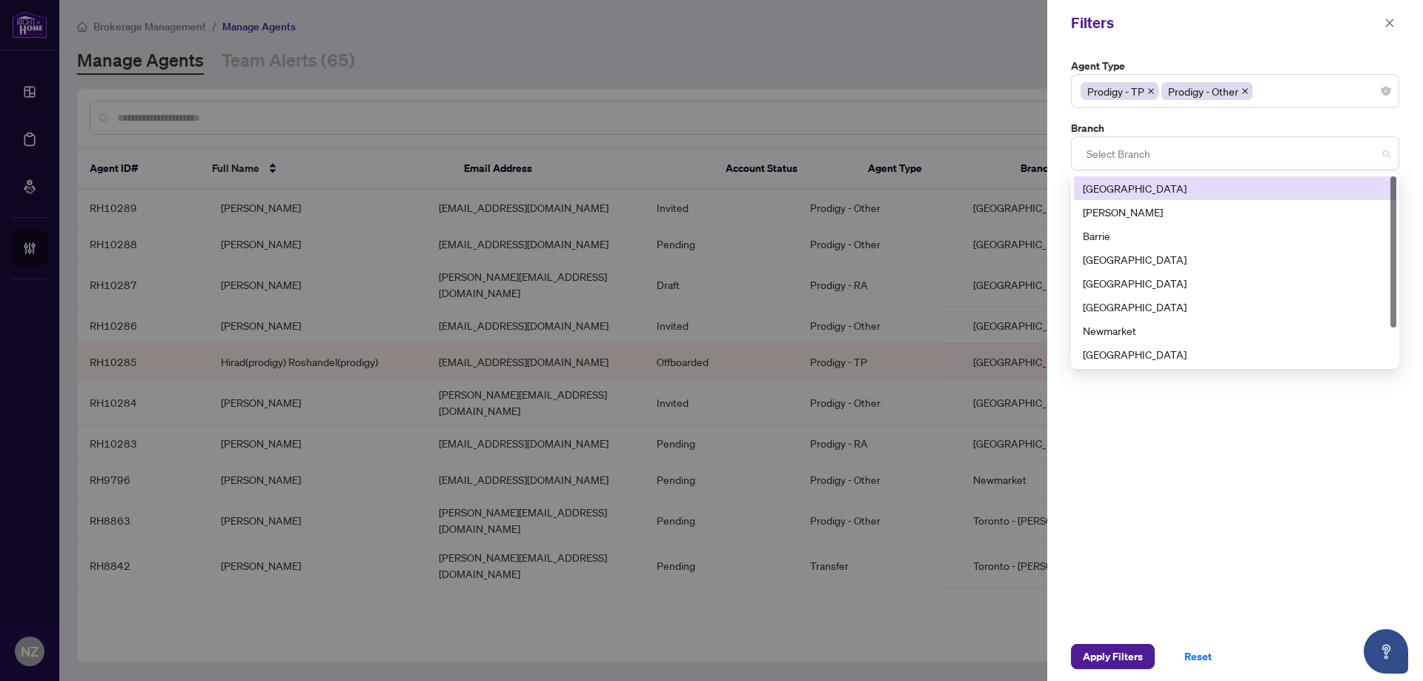
click at [1090, 151] on div at bounding box center [1235, 153] width 309 height 27
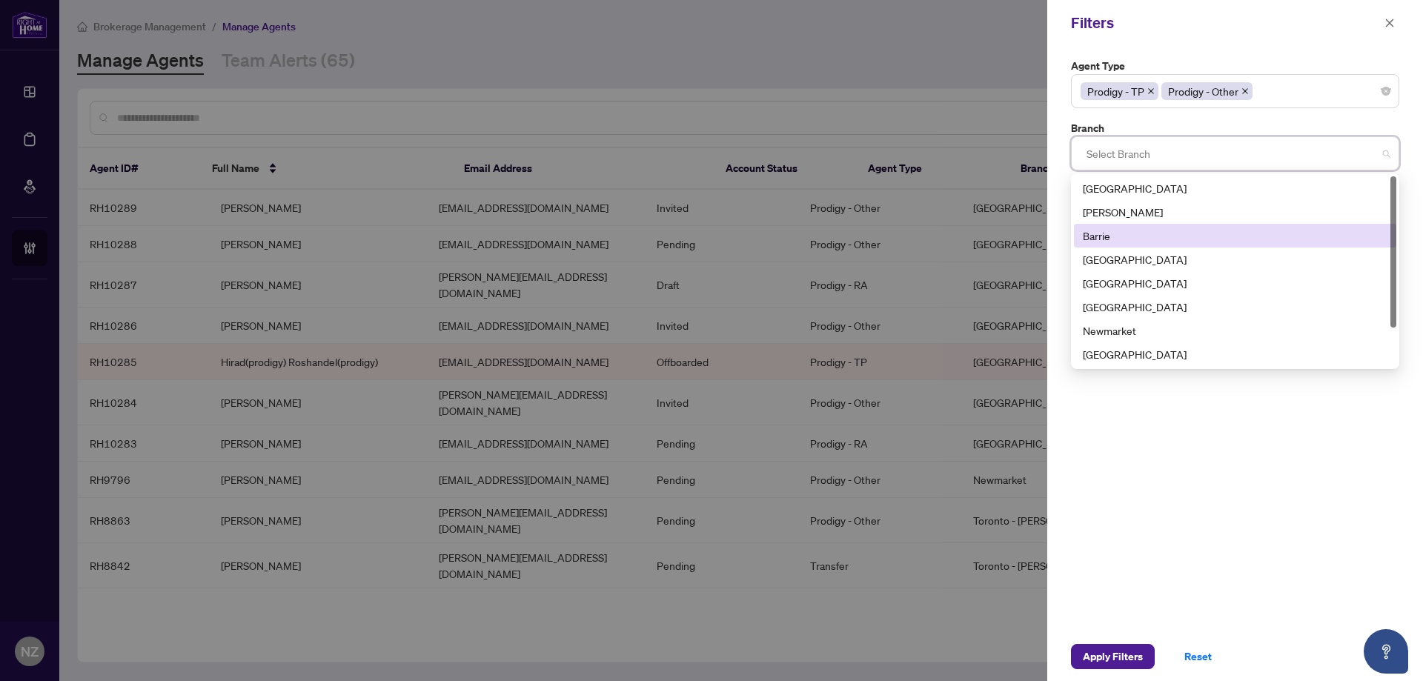
click at [1136, 225] on div "Barrie" at bounding box center [1235, 236] width 323 height 24
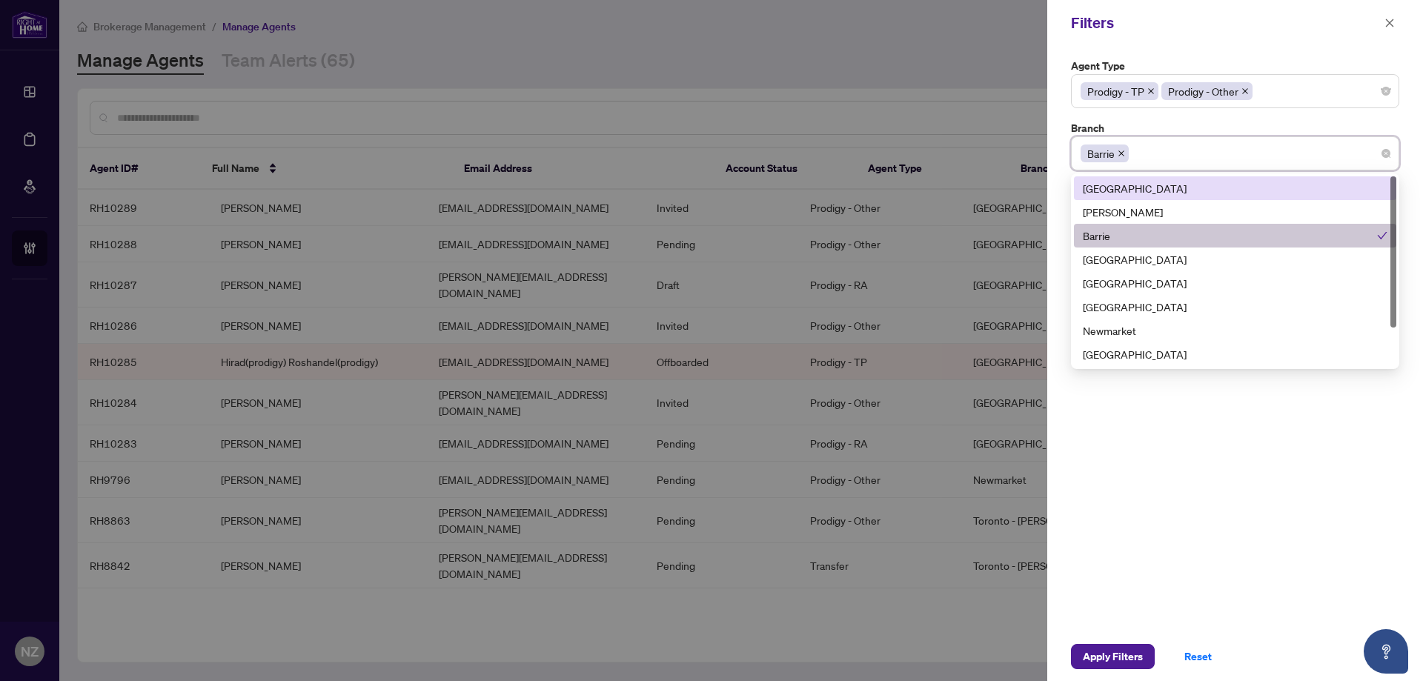
drag, startPoint x: 1123, startPoint y: 148, endPoint x: 1132, endPoint y: 197, distance: 50.5
click at [1125, 159] on span at bounding box center [1121, 153] width 7 height 16
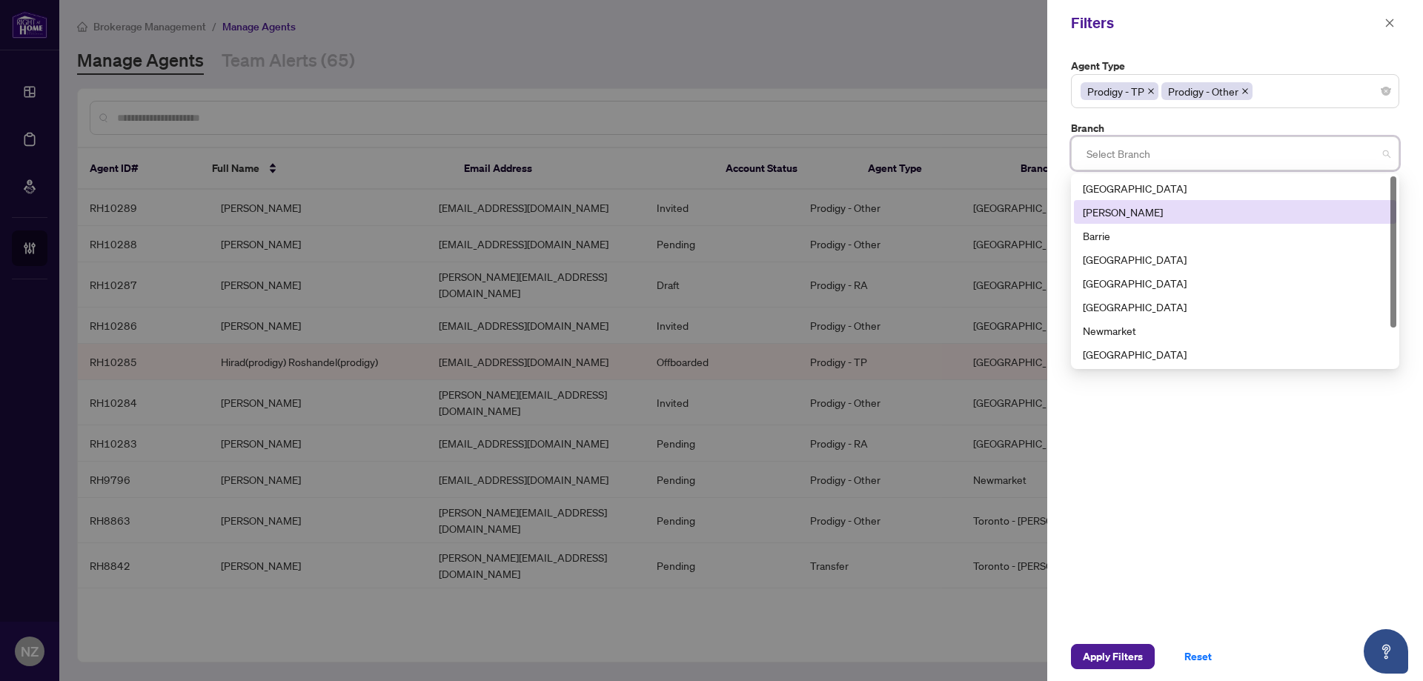
click at [1117, 214] on div "[PERSON_NAME]" at bounding box center [1235, 212] width 305 height 16
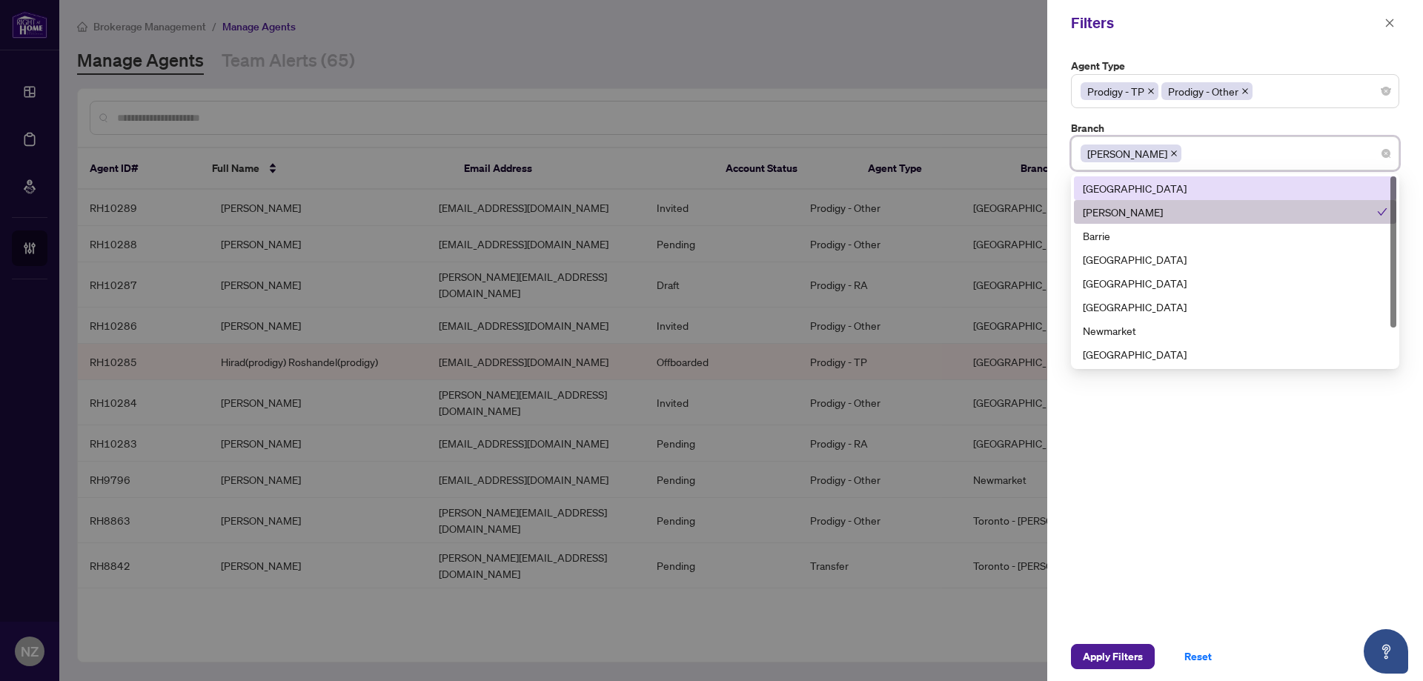
drag, startPoint x: 1270, startPoint y: 29, endPoint x: 1266, endPoint y: 41, distance: 12.4
click at [1269, 28] on div "Filters" at bounding box center [1225, 23] width 309 height 22
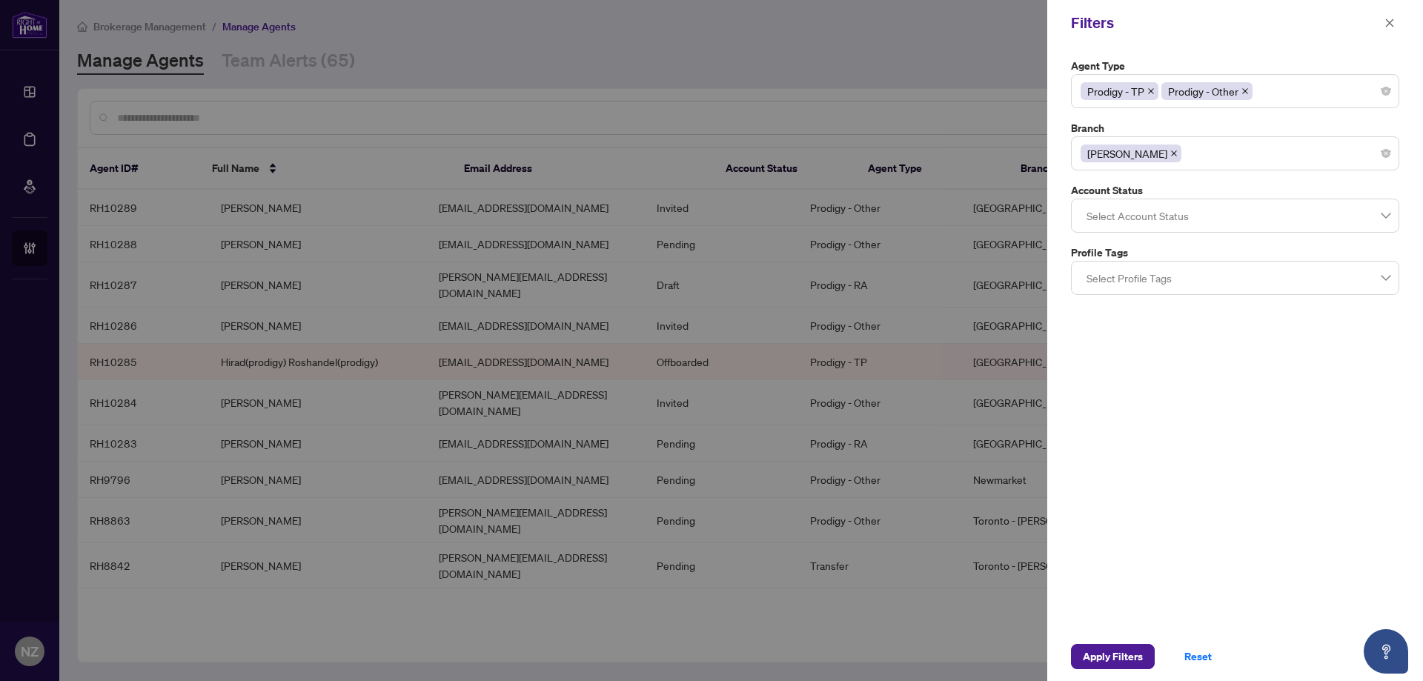
click at [1165, 209] on div at bounding box center [1235, 215] width 309 height 27
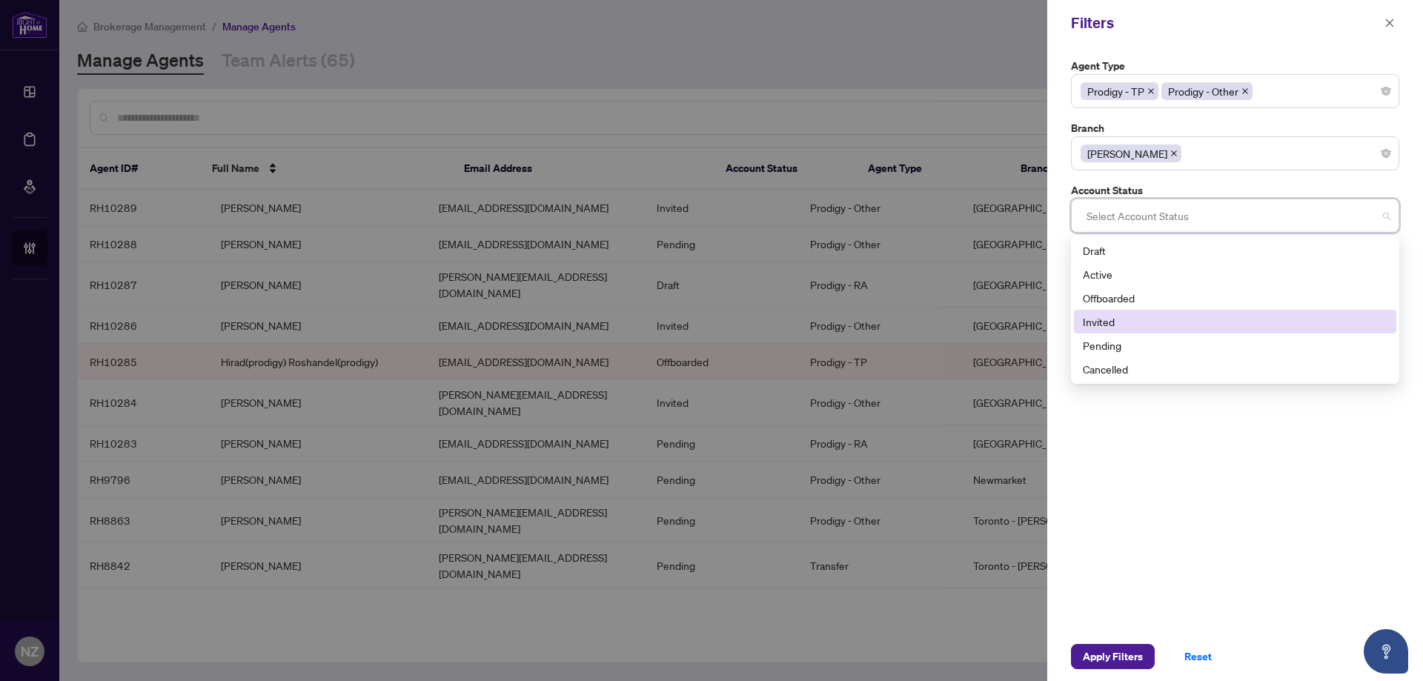
click at [1110, 323] on div "Invited" at bounding box center [1235, 322] width 305 height 16
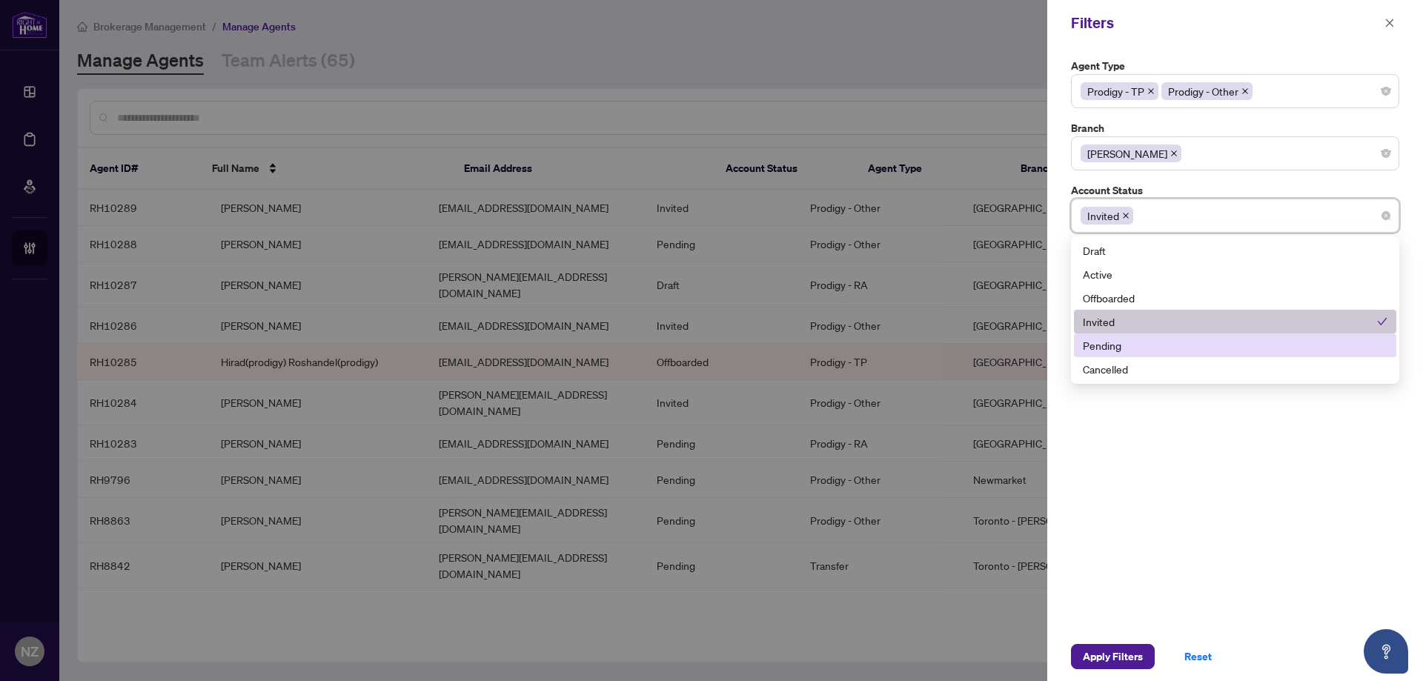
click at [1116, 348] on div "Pending" at bounding box center [1235, 345] width 305 height 16
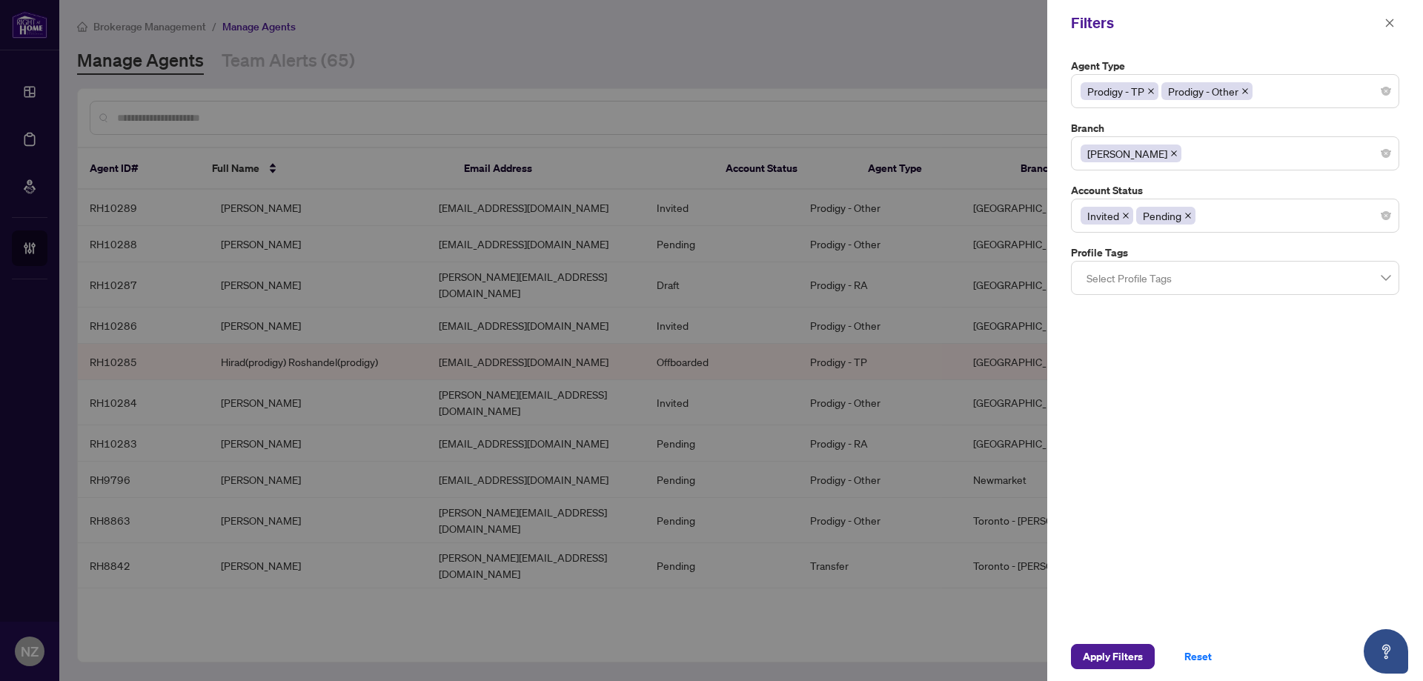
drag, startPoint x: 1195, startPoint y: 435, endPoint x: 1177, endPoint y: 446, distance: 21.2
click at [1192, 437] on div "Agent Type Prodigy - TP Prodigy - Other 1 2 Parked (Reinstated with [PERSON_NAM…" at bounding box center [1236, 339] width 376 height 586
click at [1289, 88] on div "Prodigy - TP Prodigy - Other" at bounding box center [1235, 91] width 309 height 27
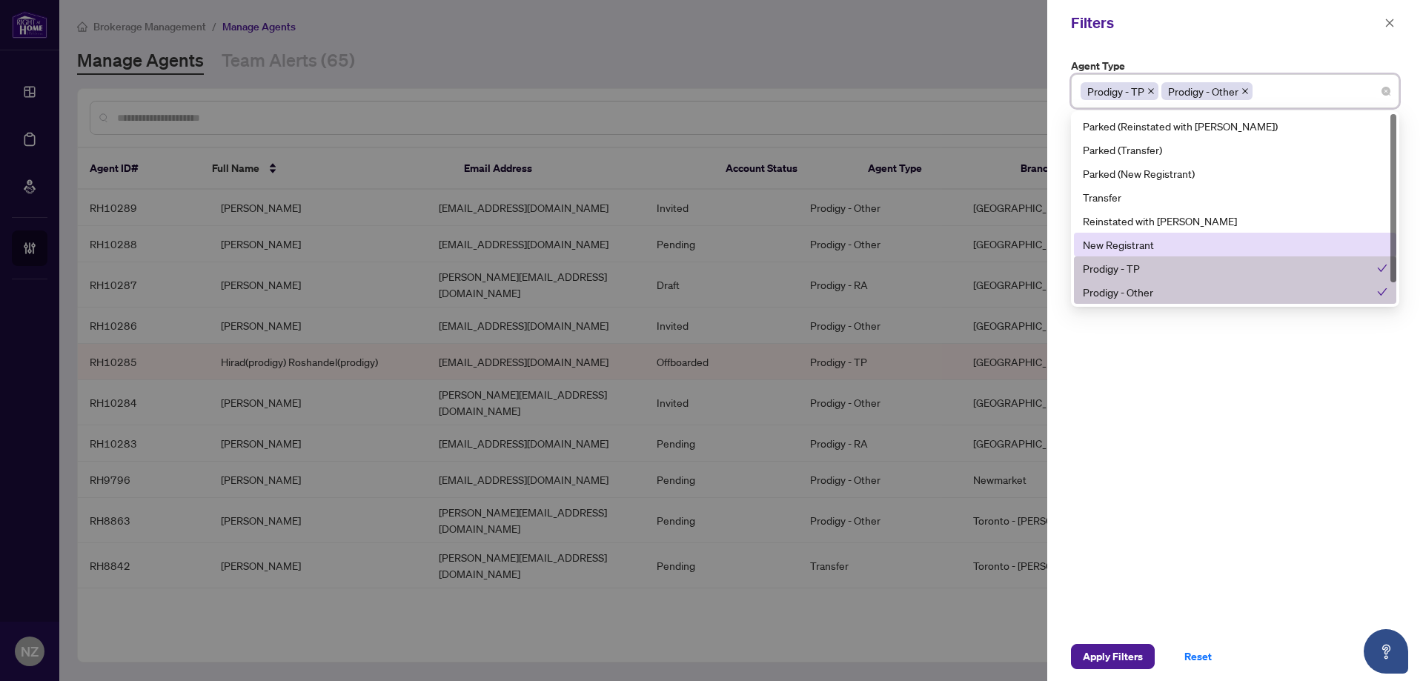
scroll to position [24, 0]
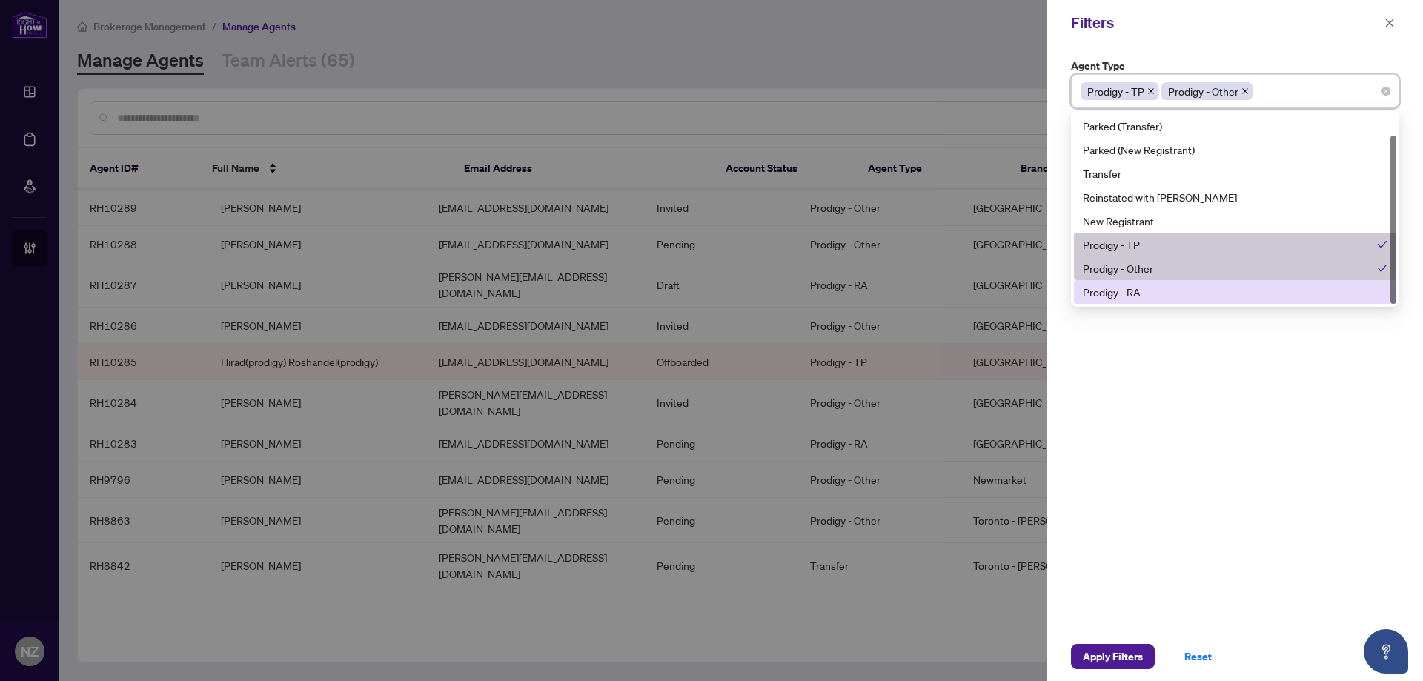
click at [1119, 299] on div "Prodigy - RA" at bounding box center [1235, 292] width 305 height 16
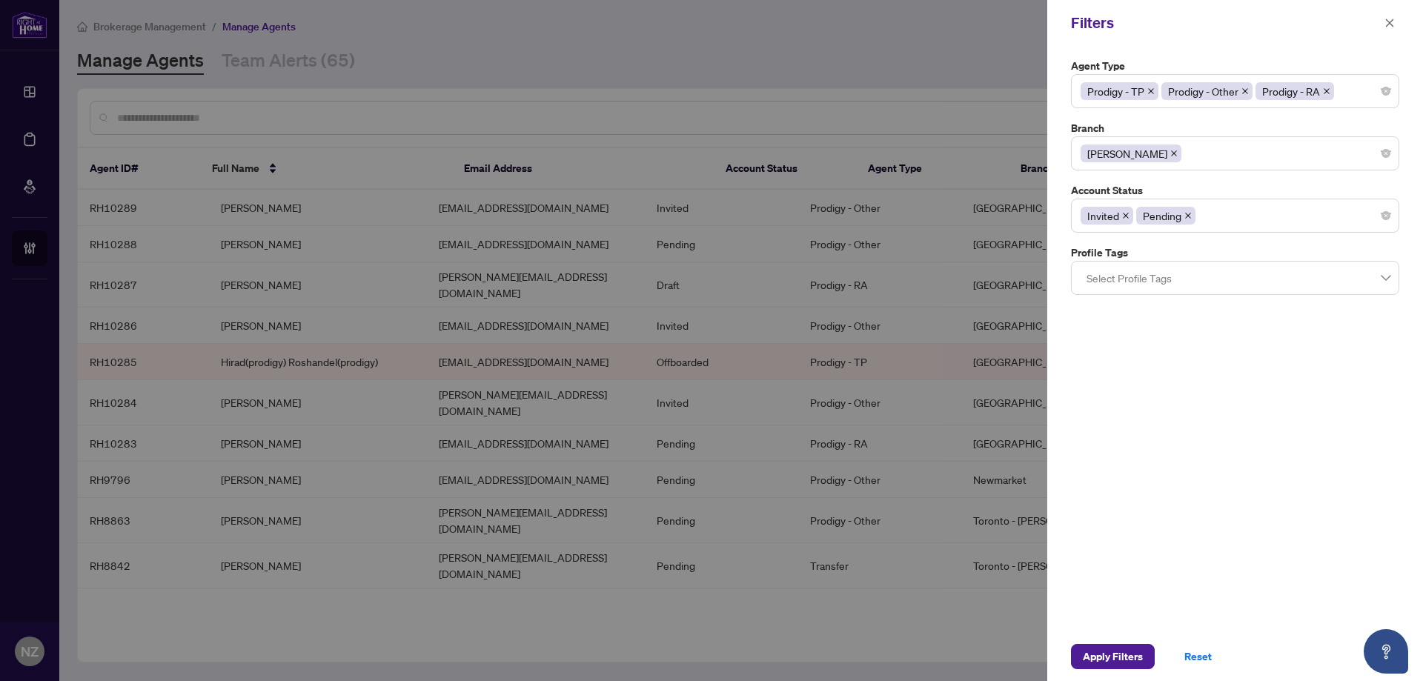
click at [1278, 17] on div "Filters" at bounding box center [1225, 23] width 309 height 22
click at [1389, 18] on icon "close" at bounding box center [1390, 23] width 10 height 10
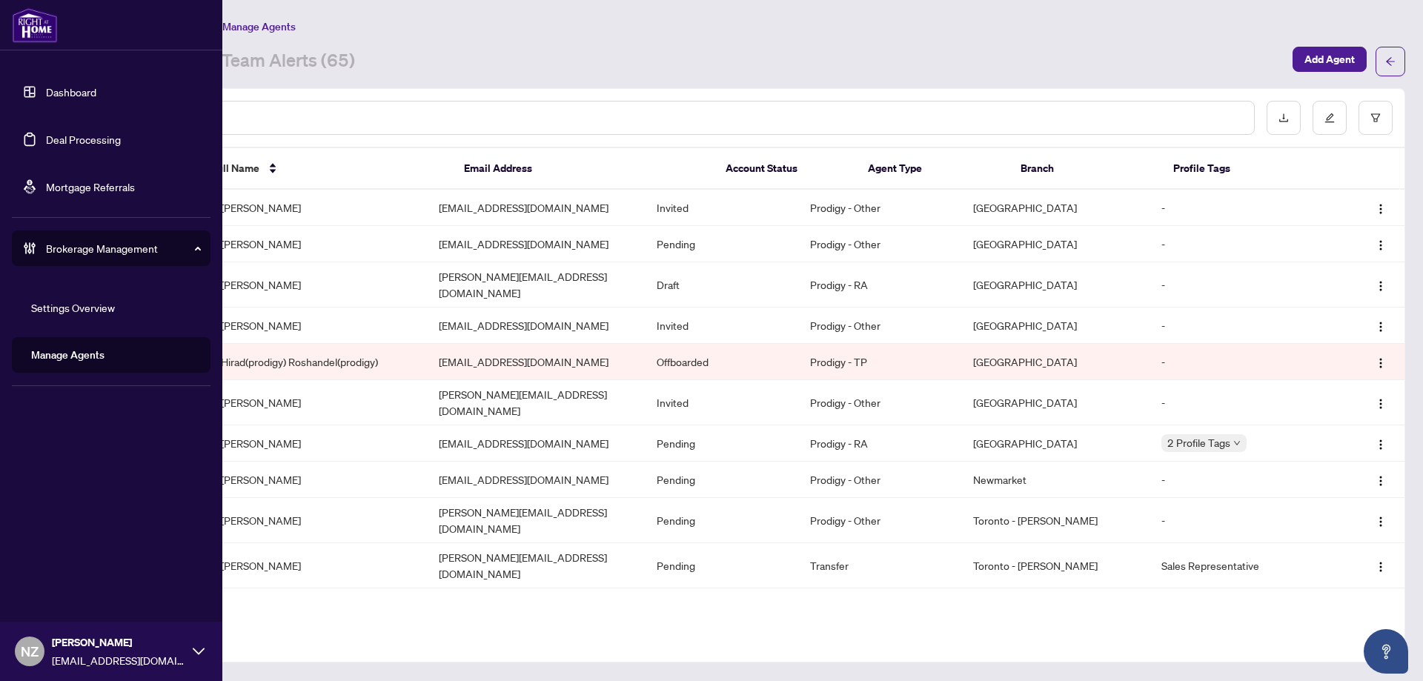
click at [68, 142] on link "Deal Processing" at bounding box center [83, 139] width 75 height 13
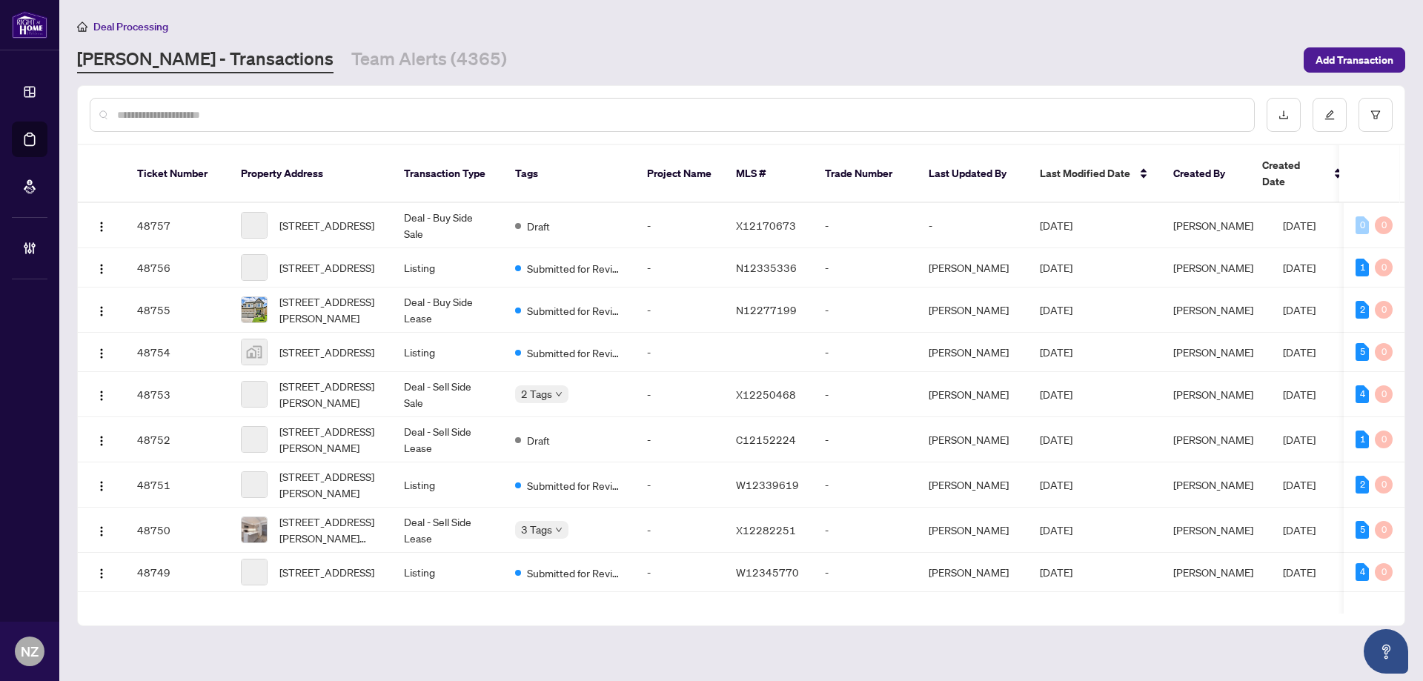
click at [214, 118] on input "text" at bounding box center [679, 115] width 1125 height 16
